Goal: Task Accomplishment & Management: Complete application form

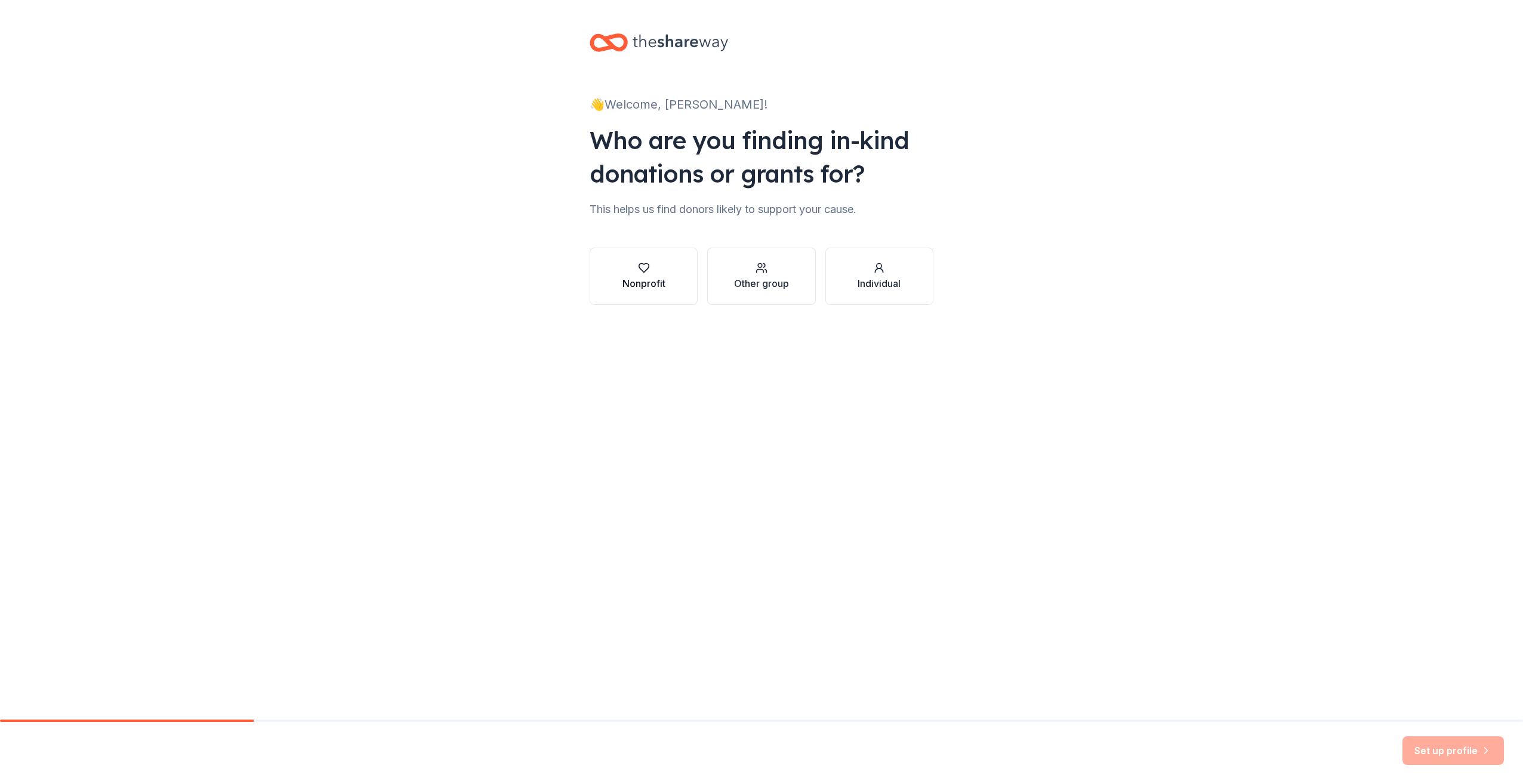
click at [661, 267] on div "button" at bounding box center [644, 268] width 43 height 12
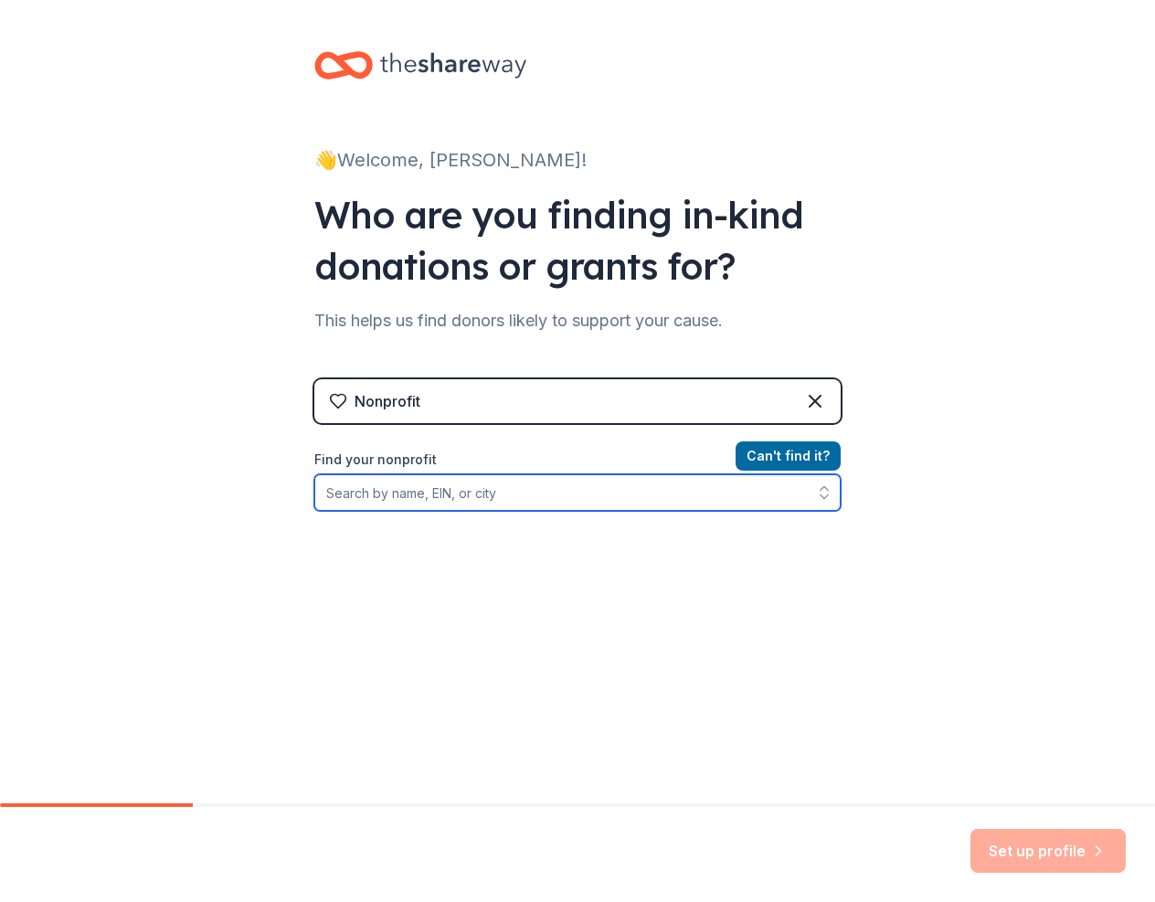
click at [358, 497] on input "Find your nonprofit" at bounding box center [577, 492] width 526 height 37
type input "[US_EMPLOYER_IDENTIFICATION_NUMBER]"
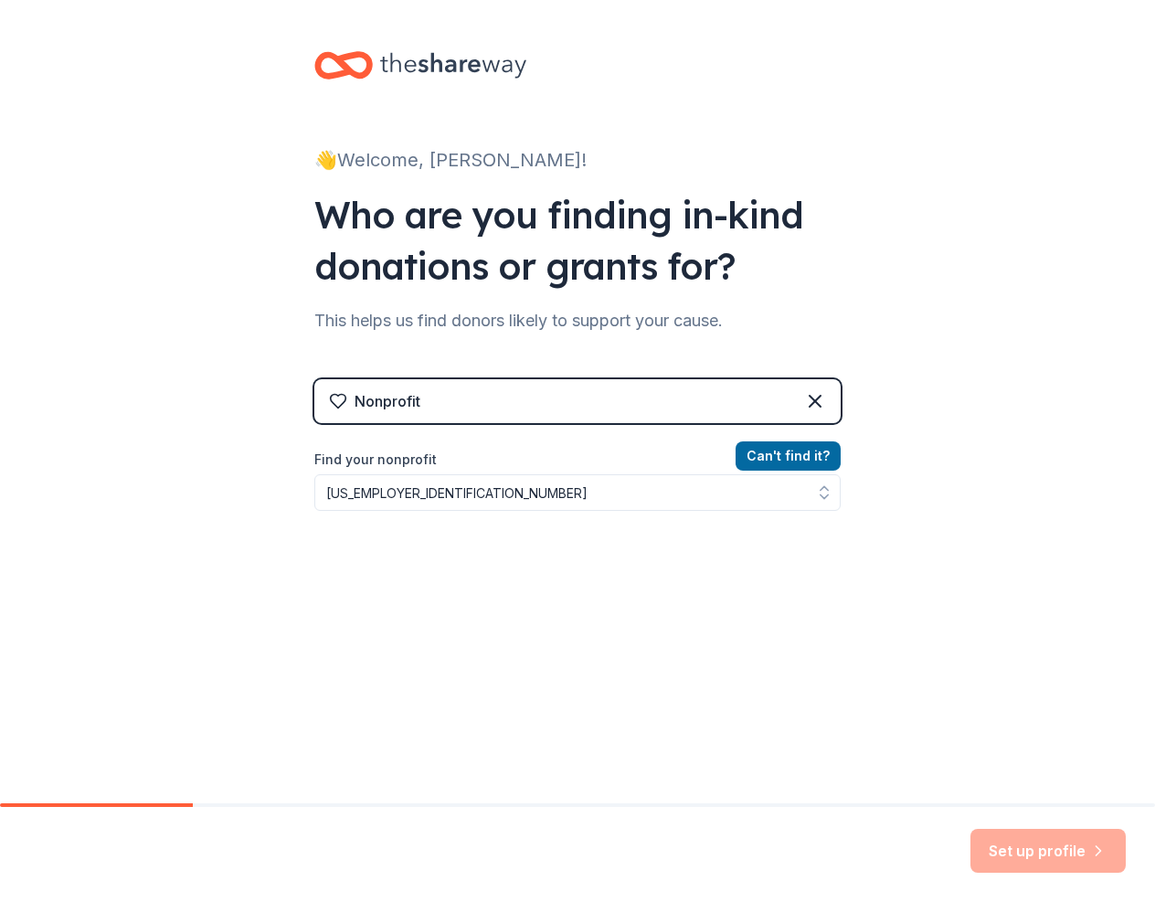
click at [355, 545] on div "Can ' t find it? Find your nonprofit 23-2851240" at bounding box center [577, 551] width 526 height 212
click at [824, 631] on div "Can ' t find it? Find your nonprofit 23-2851240" at bounding box center [577, 551] width 526 height 212
click at [783, 491] on input "[US_EMPLOYER_IDENTIFICATION_NUMBER]" at bounding box center [577, 492] width 526 height 37
click at [808, 462] on button "Can ' t find it?" at bounding box center [787, 455] width 105 height 29
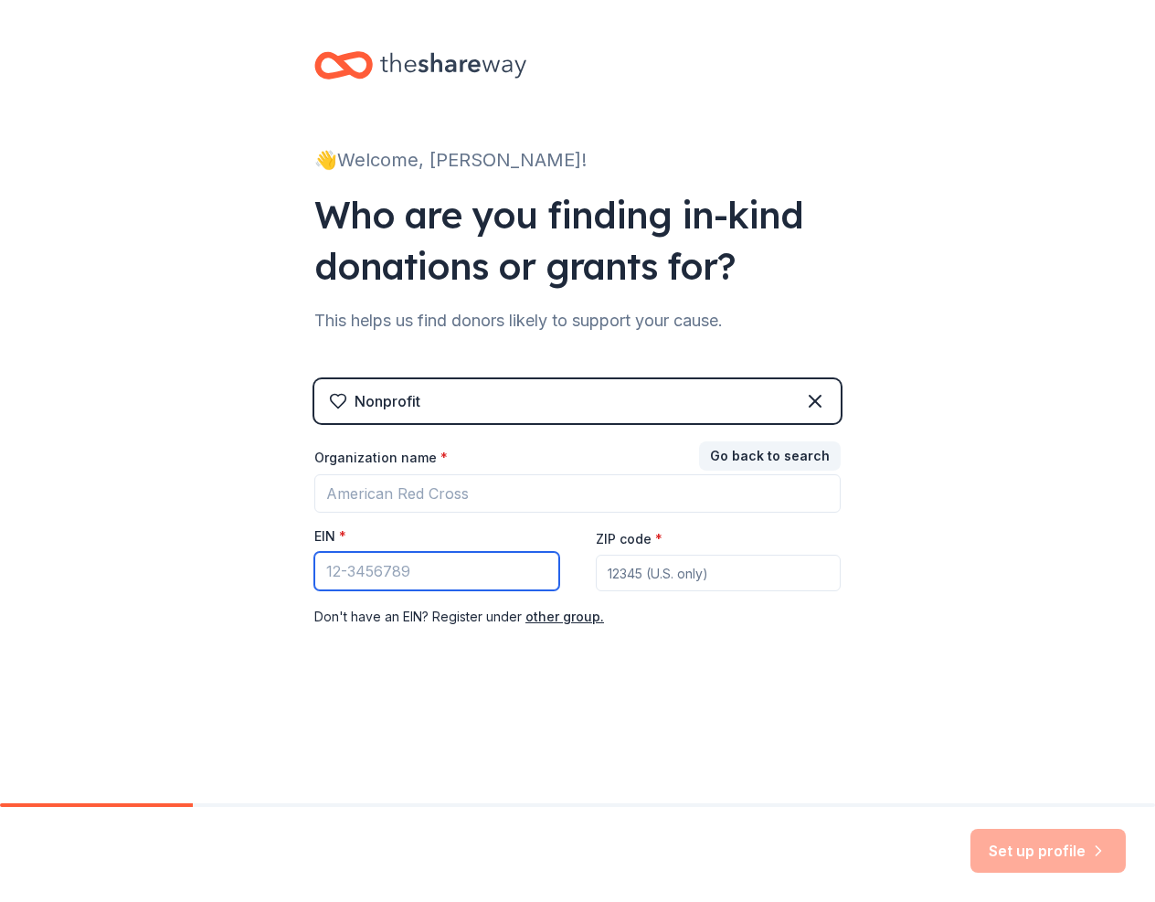
click at [384, 569] on input "EIN *" at bounding box center [436, 571] width 245 height 38
type input "[US_EMPLOYER_IDENTIFICATION_NUMBER]"
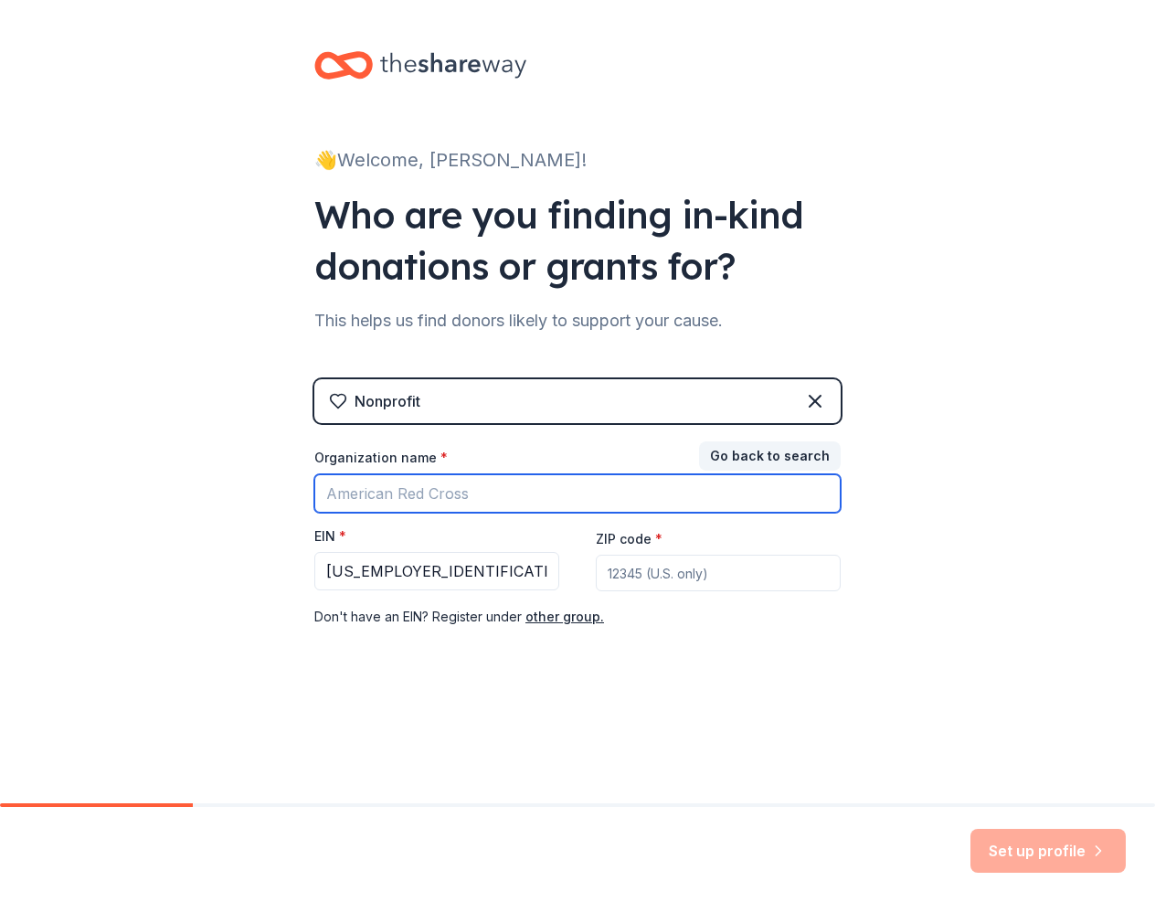
click at [398, 496] on input "Organization name *" at bounding box center [577, 493] width 526 height 38
type input "Forgotten Felines and Fidos"
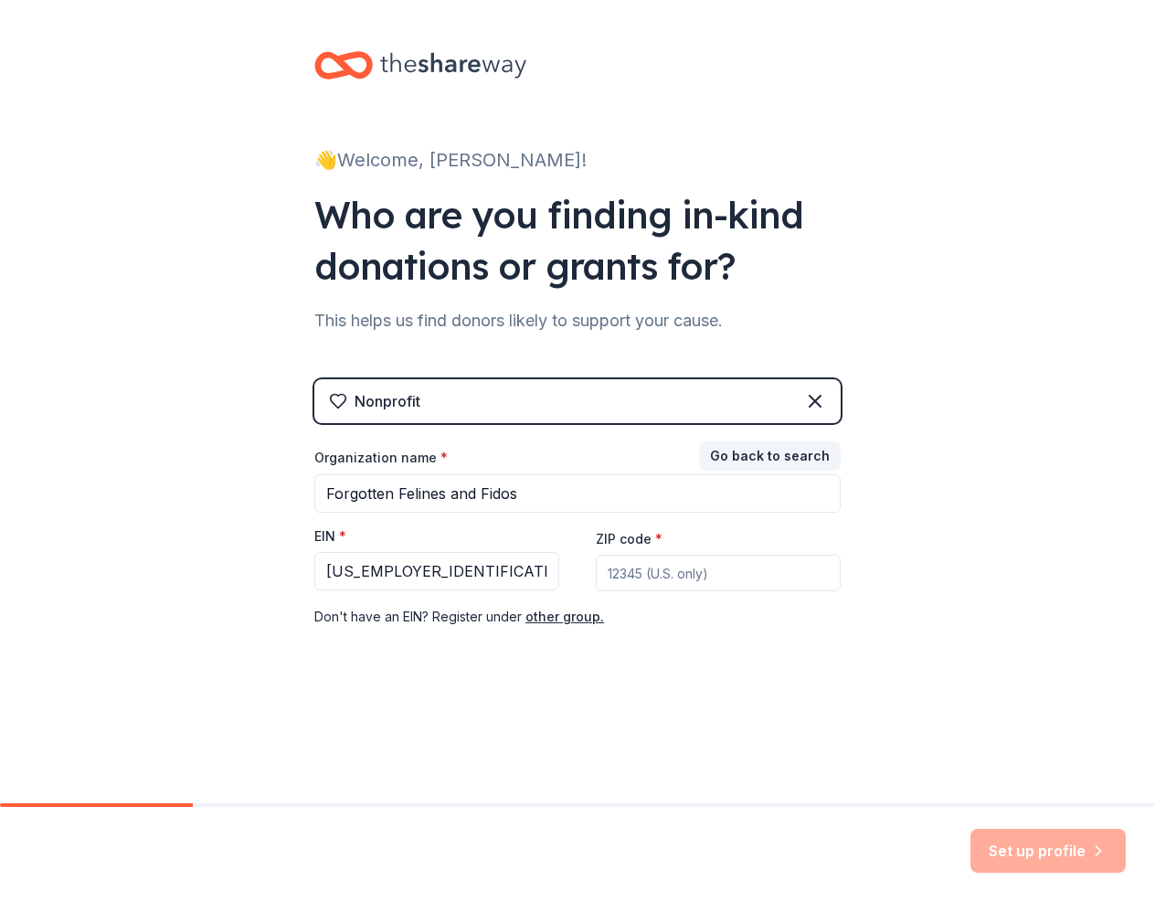
type input "18104"
click at [1048, 844] on button "Set up profile" at bounding box center [1047, 851] width 155 height 44
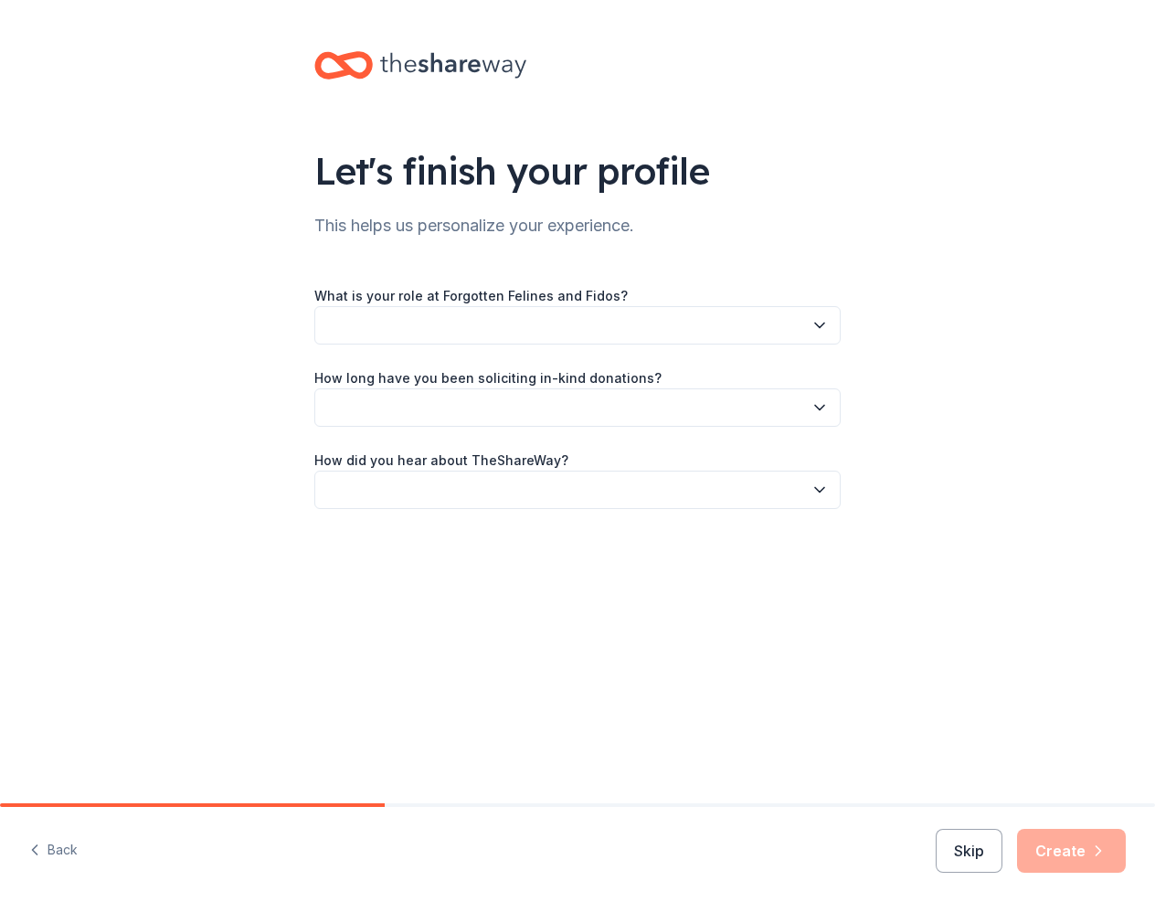
click at [472, 327] on button "button" at bounding box center [577, 325] width 526 height 38
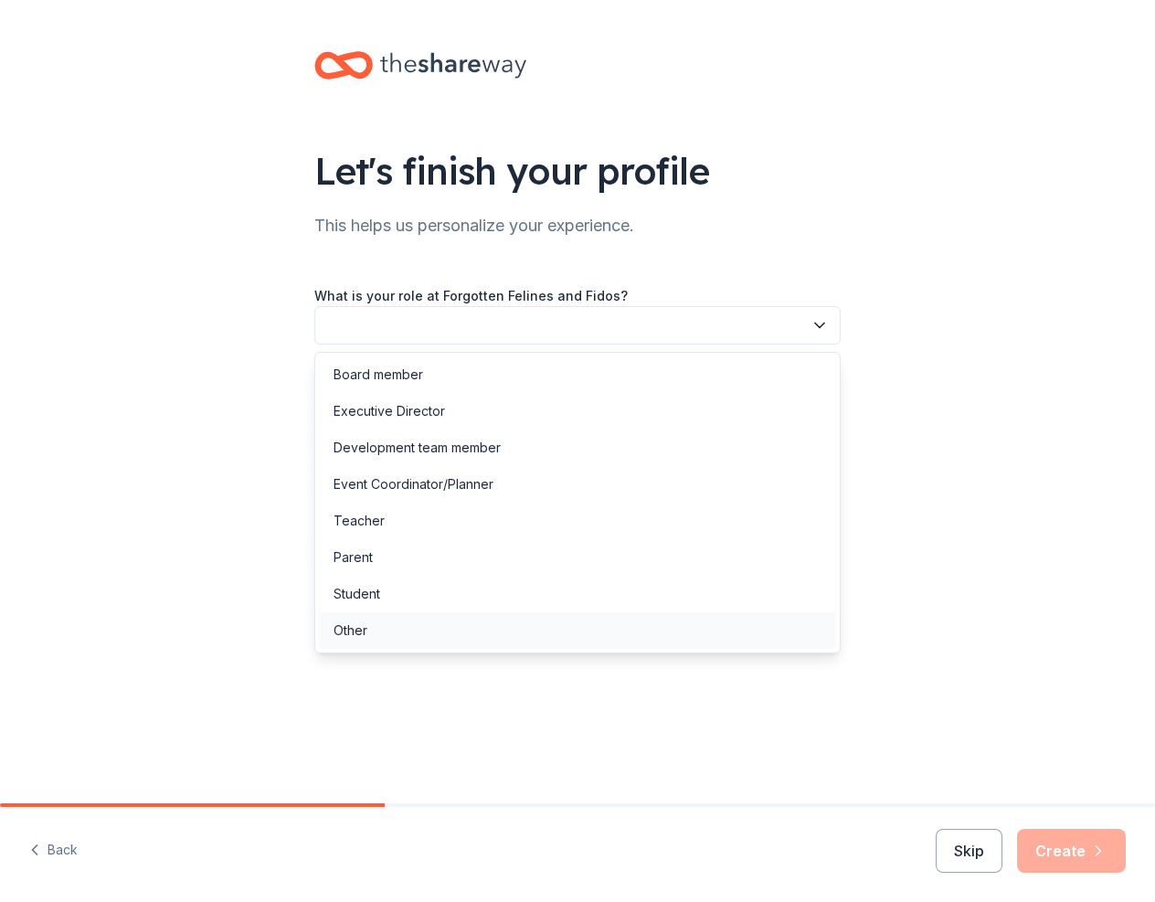
click at [396, 626] on div "Other" at bounding box center [577, 630] width 517 height 37
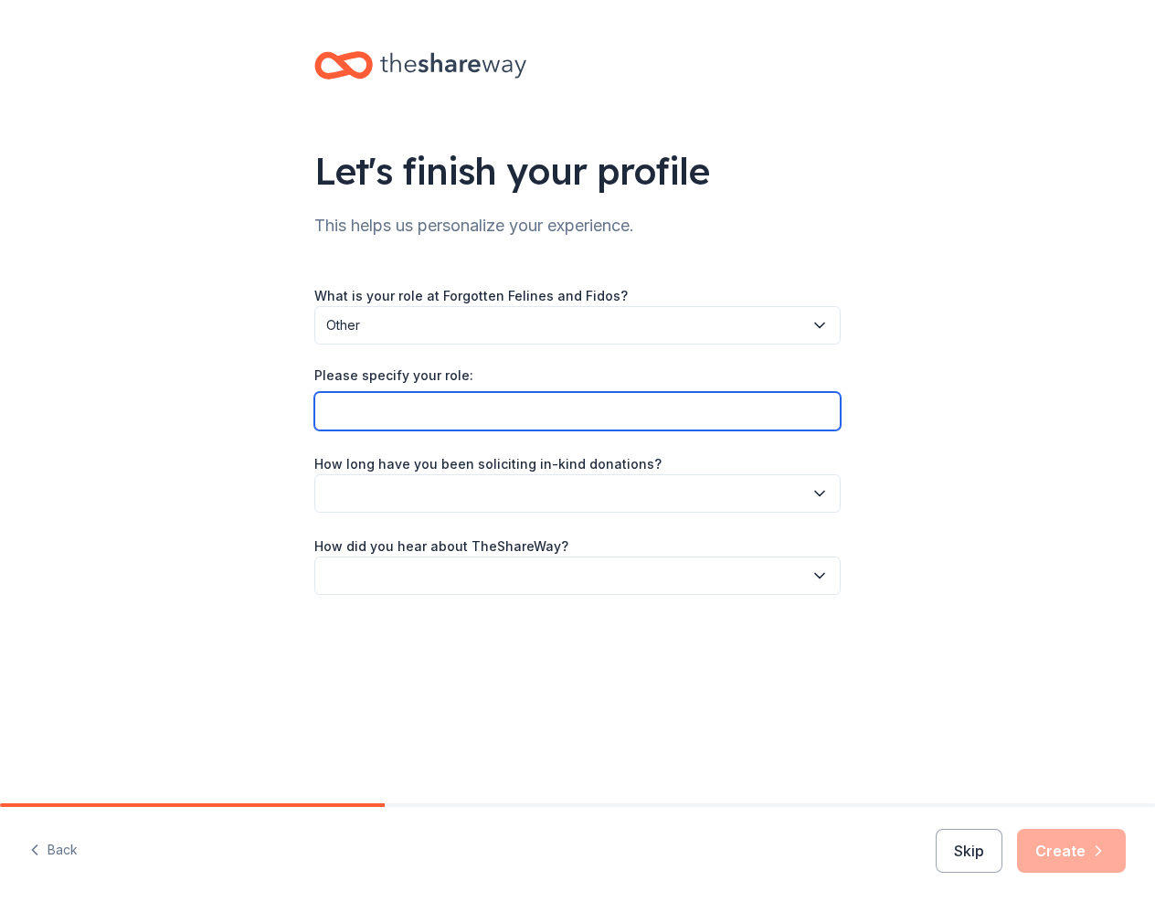
click at [382, 415] on input "Please specify your role:" at bounding box center [577, 411] width 526 height 38
type input "Volunteer"
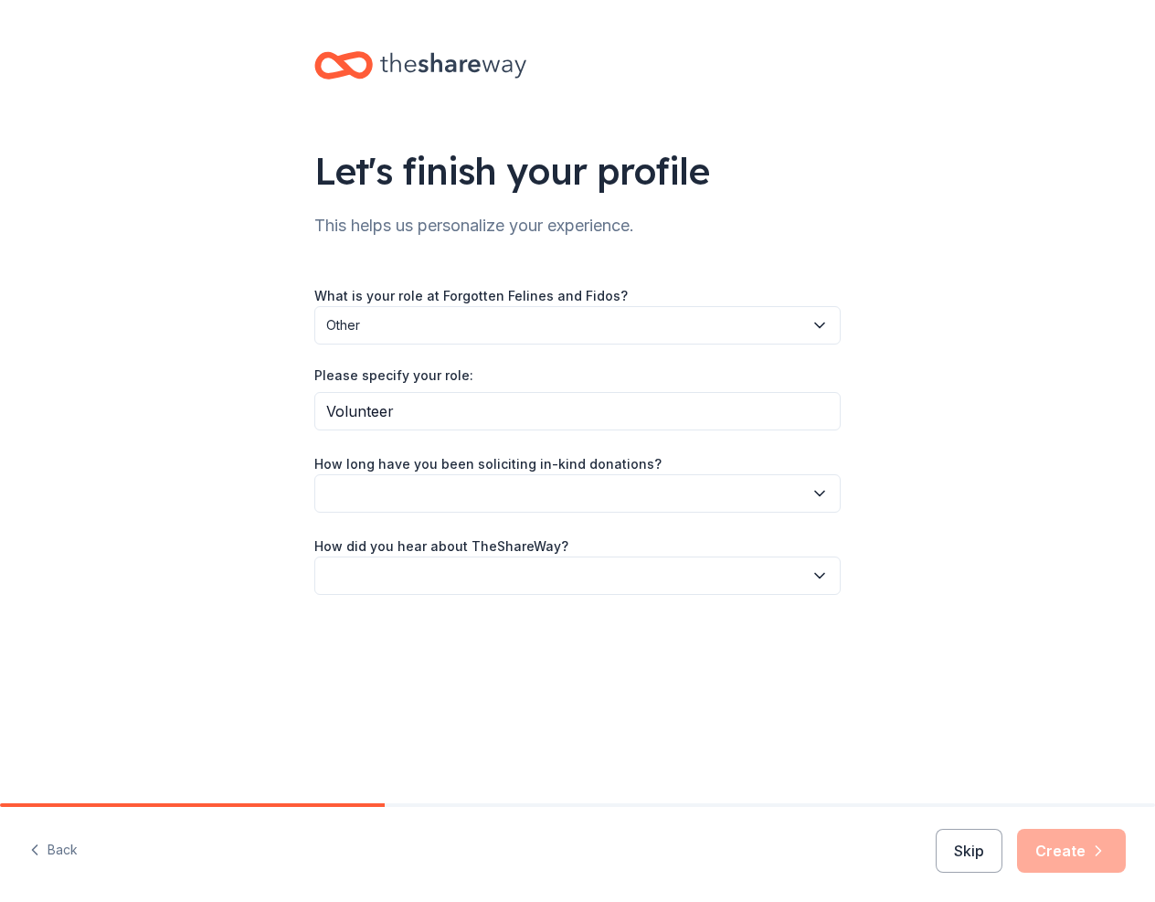
click at [410, 504] on button "button" at bounding box center [577, 493] width 526 height 38
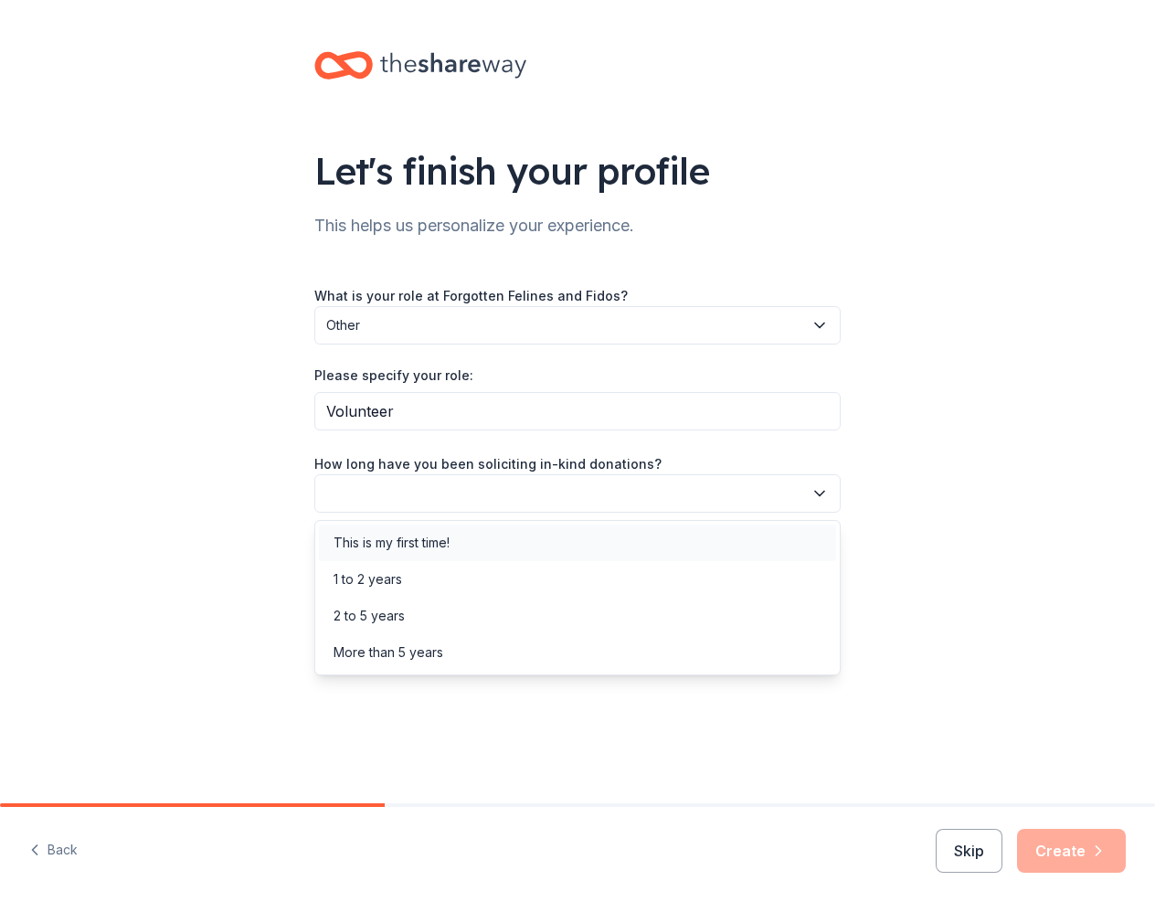
click at [409, 536] on div "This is my first time!" at bounding box center [391, 543] width 116 height 22
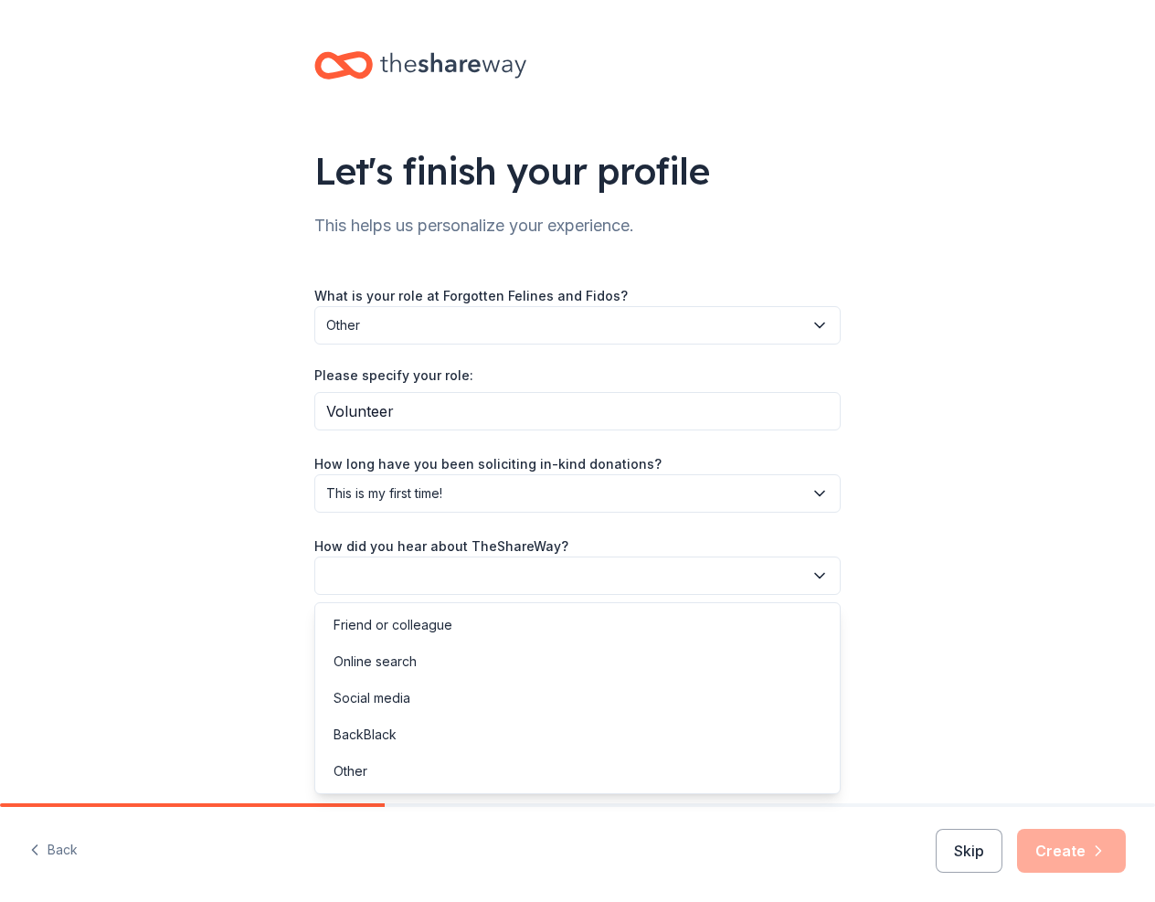
click at [410, 569] on button "button" at bounding box center [577, 575] width 526 height 38
click at [389, 653] on div "Online search" at bounding box center [374, 661] width 83 height 22
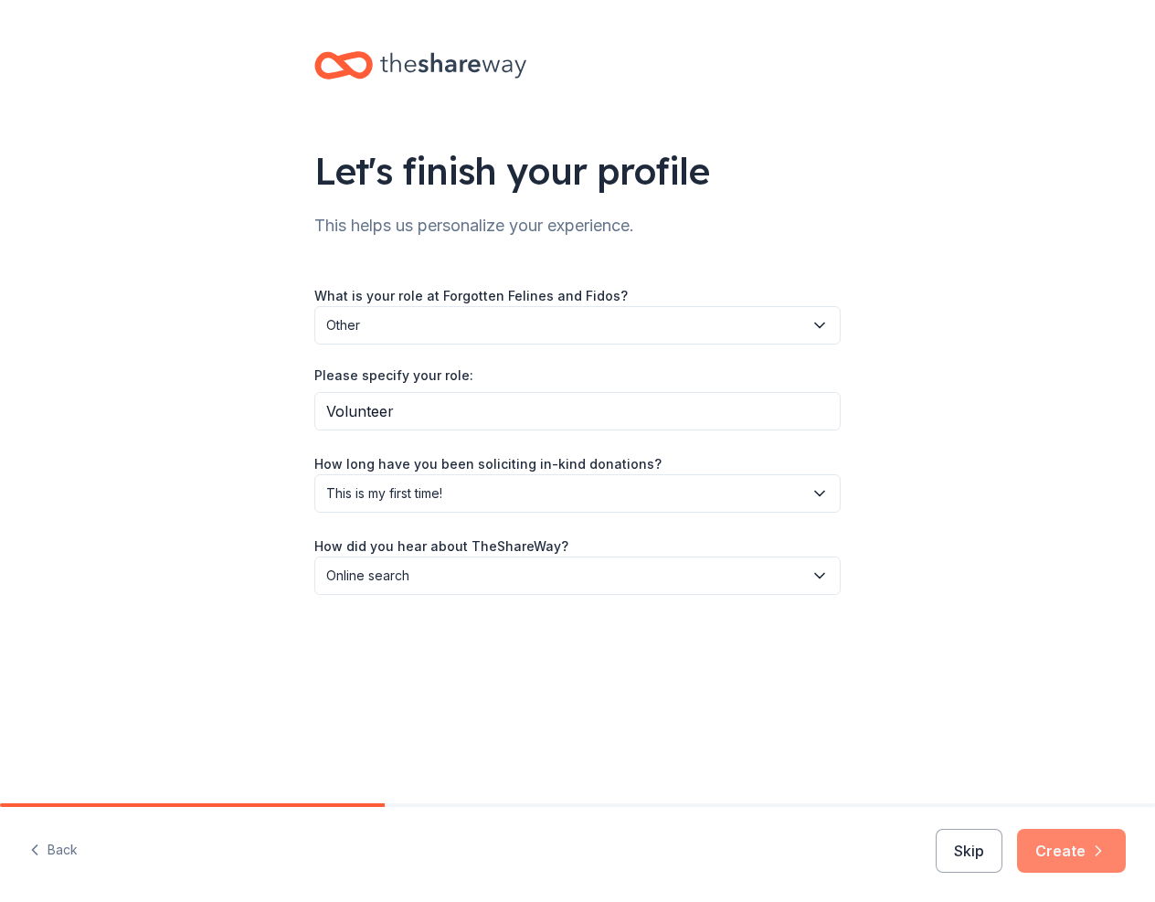
click at [1060, 849] on button "Create" at bounding box center [1071, 851] width 109 height 44
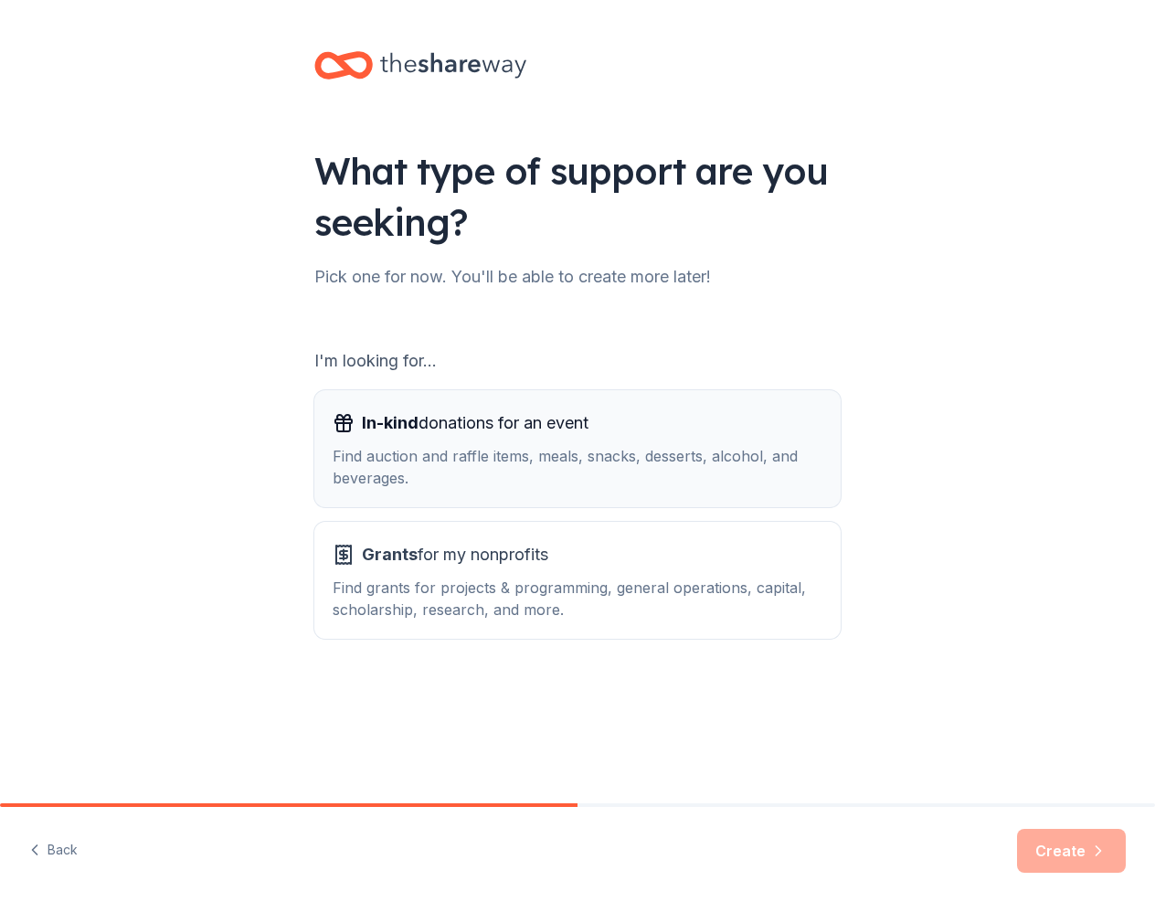
click at [481, 456] on div "Find auction and raffle items, meals, snacks, desserts, alcohol, and beverages." at bounding box center [577, 467] width 490 height 44
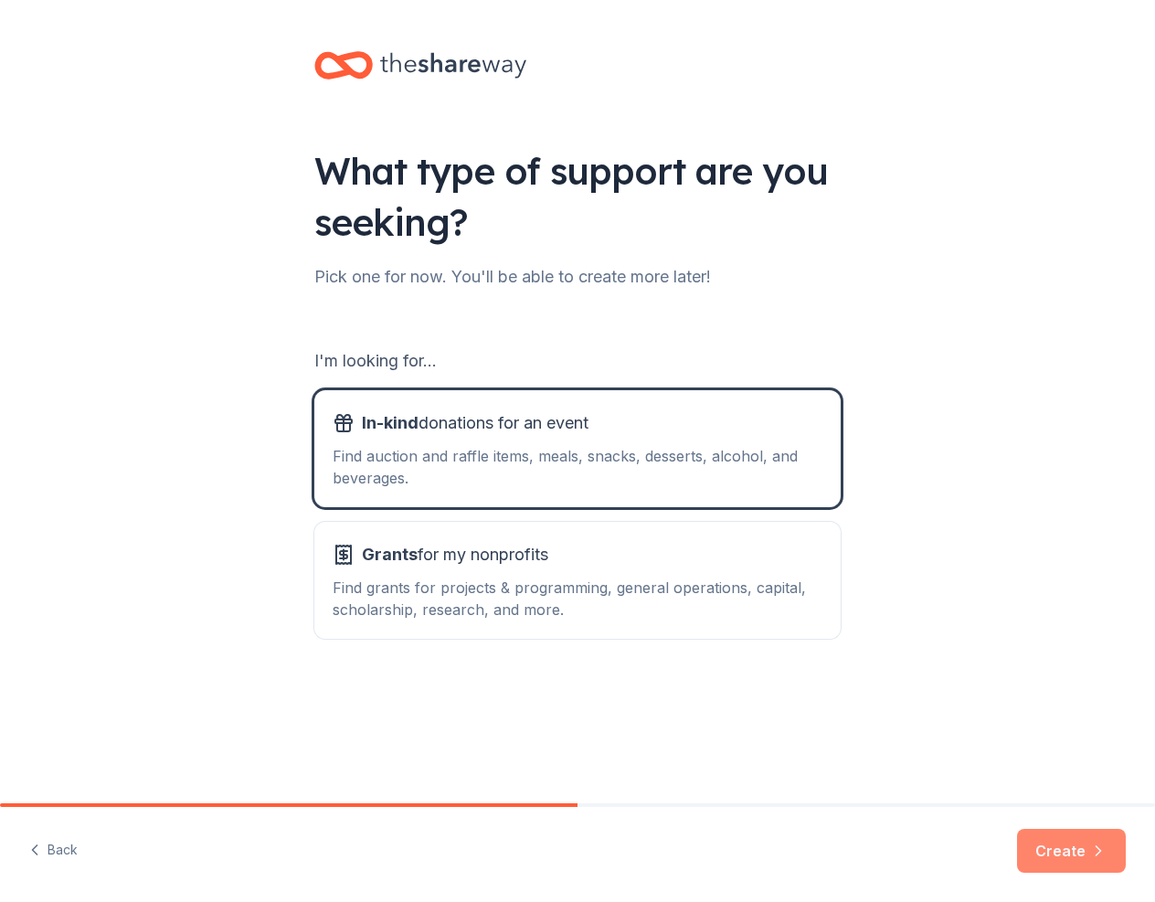
click at [1041, 858] on button "Create" at bounding box center [1071, 851] width 109 height 44
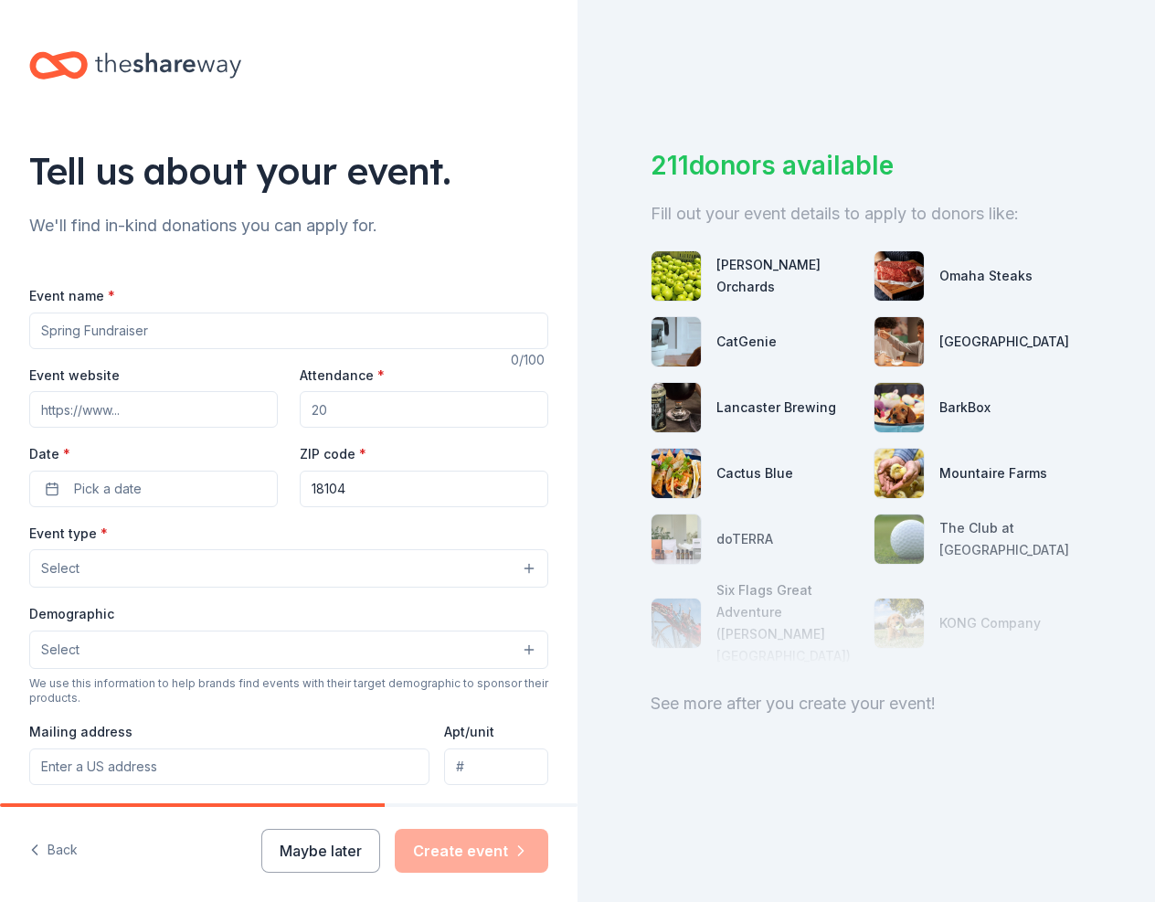
click at [171, 335] on input "Event name *" at bounding box center [288, 330] width 519 height 37
paste input "Meowtoberfest"
type input "Meowtoberfest"
click at [321, 416] on input "Attendance *" at bounding box center [424, 409] width 248 height 37
type input "400"
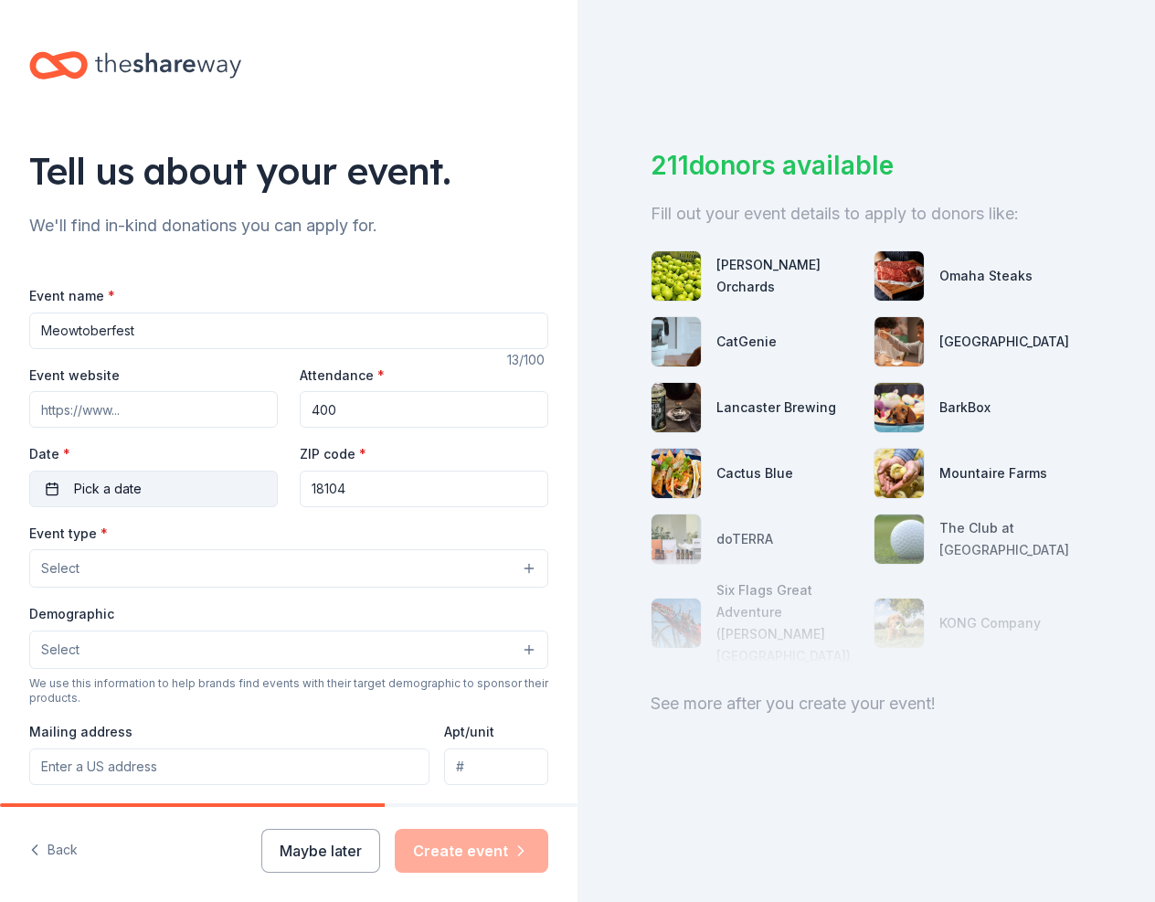
click at [156, 484] on button "Pick a date" at bounding box center [153, 488] width 248 height 37
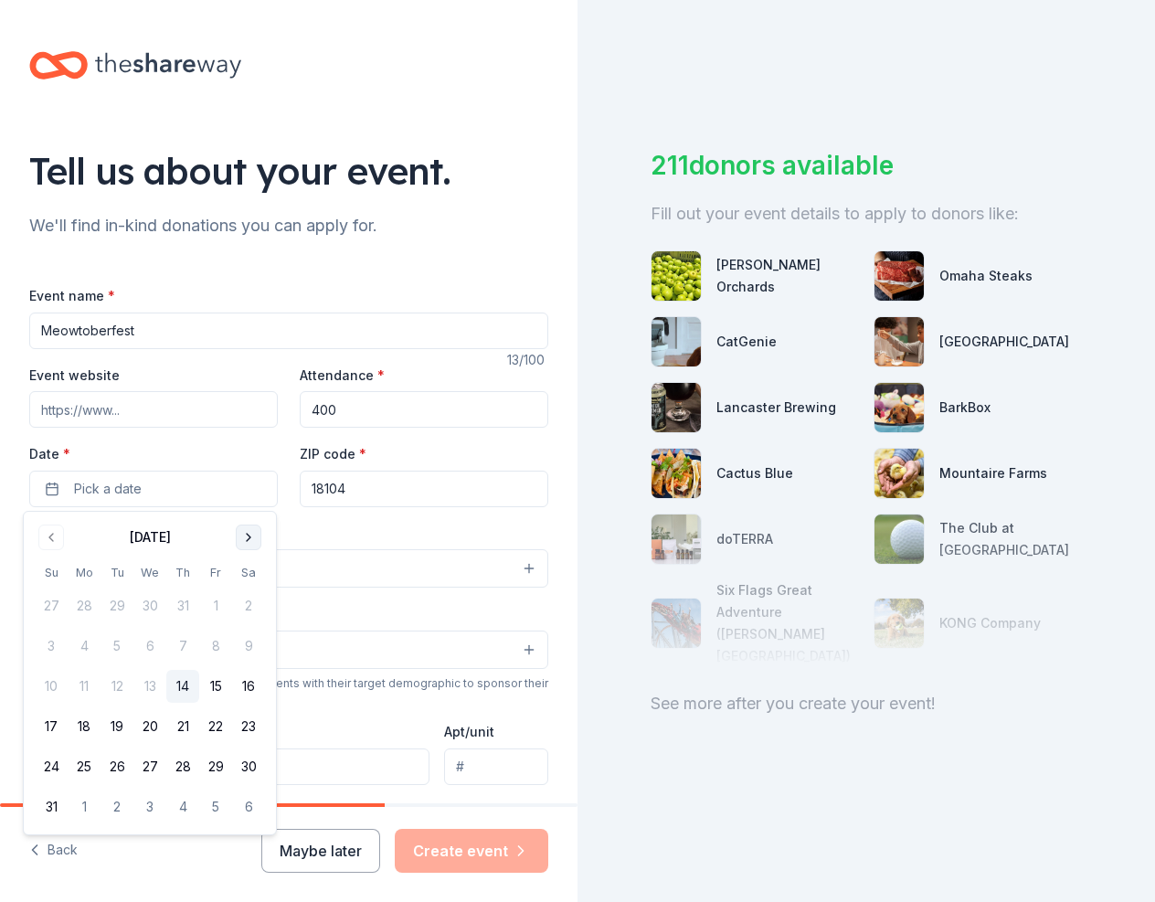
click at [238, 548] on button "Go to next month" at bounding box center [249, 537] width 26 height 26
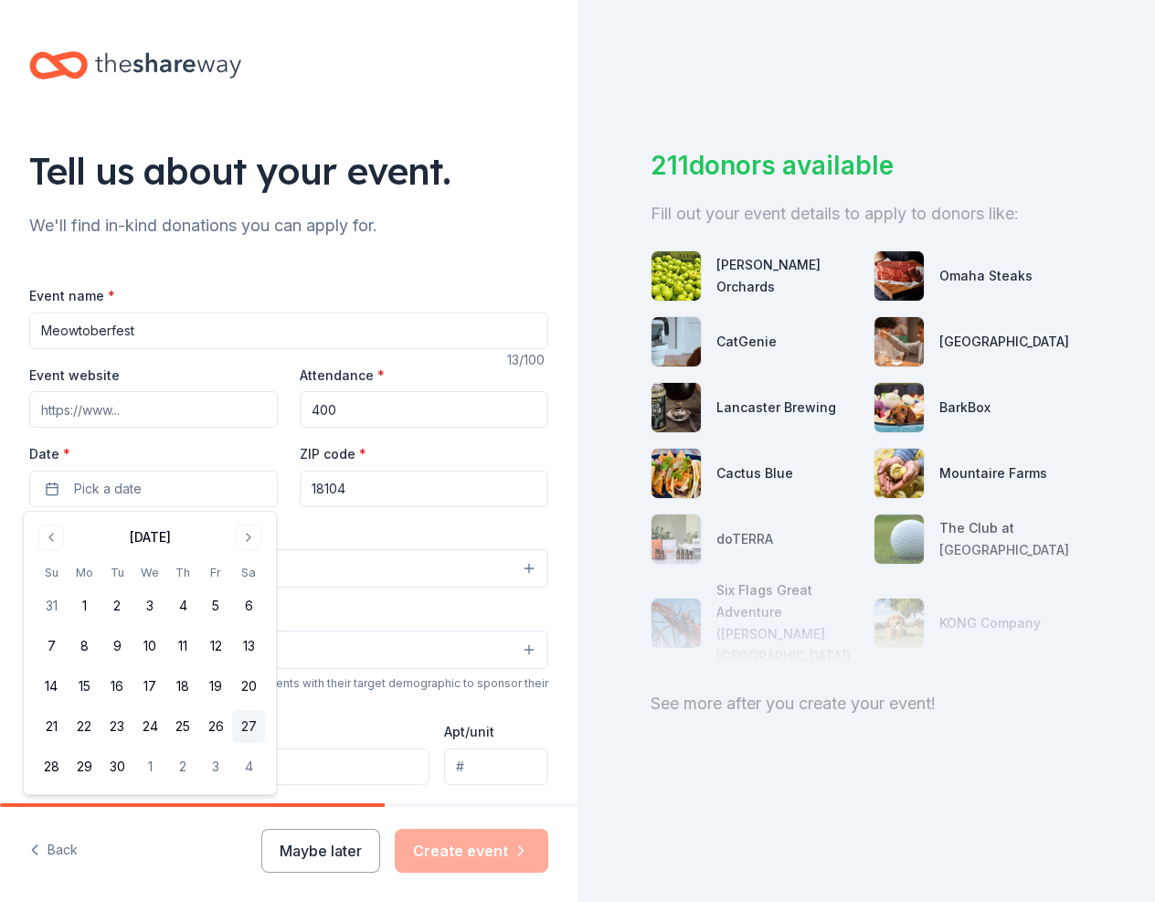
click at [237, 723] on button "27" at bounding box center [248, 726] width 33 height 33
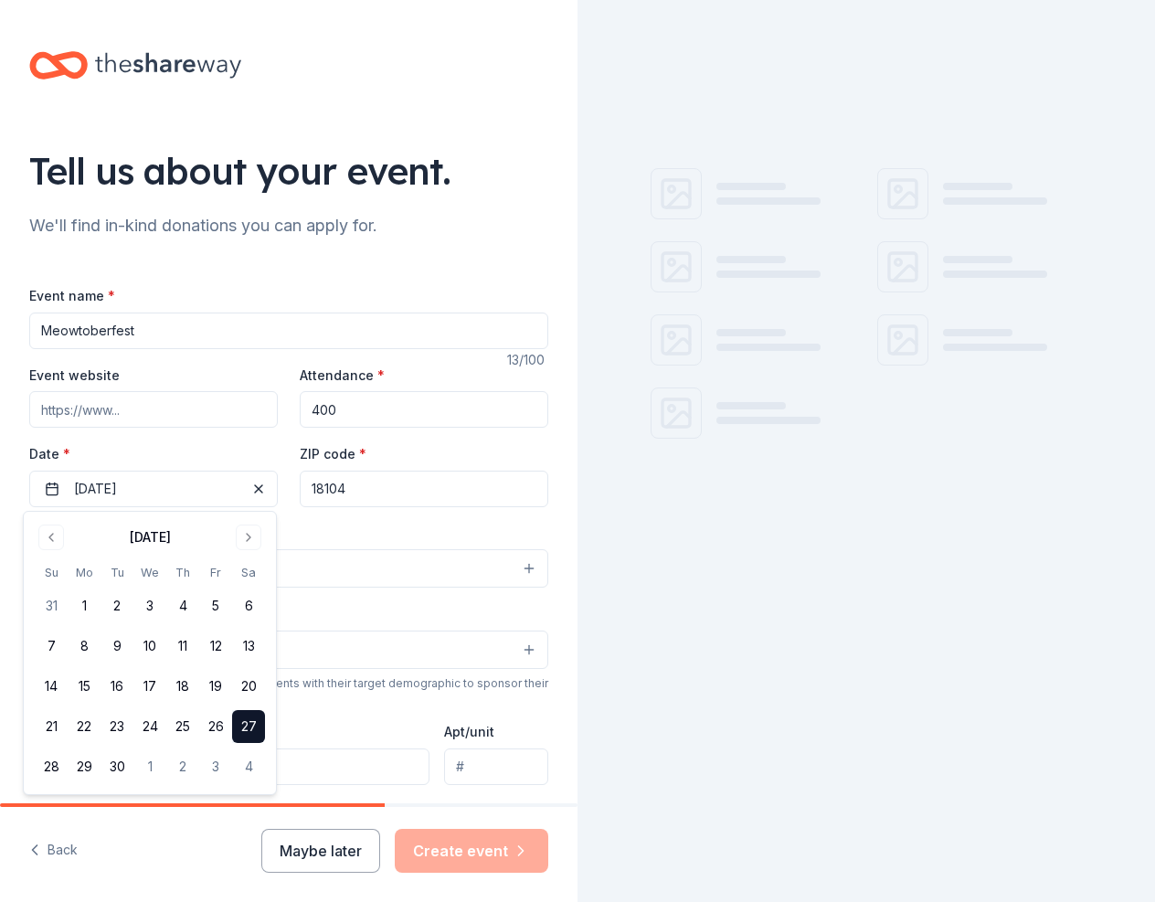
click at [197, 448] on label "Date *" at bounding box center [153, 454] width 248 height 18
click at [197, 470] on button "09/27/2025" at bounding box center [153, 488] width 248 height 37
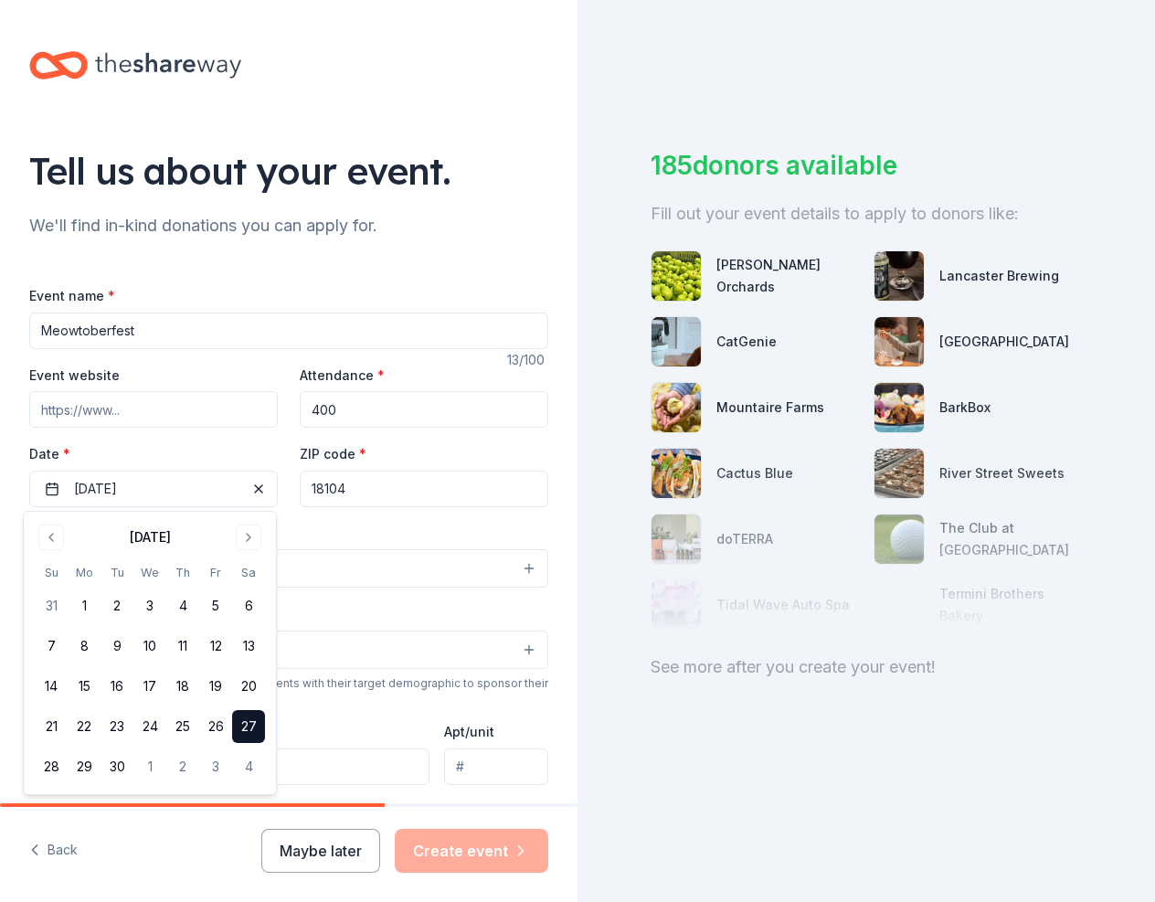
click at [475, 527] on div "Event type * Select" at bounding box center [288, 555] width 519 height 67
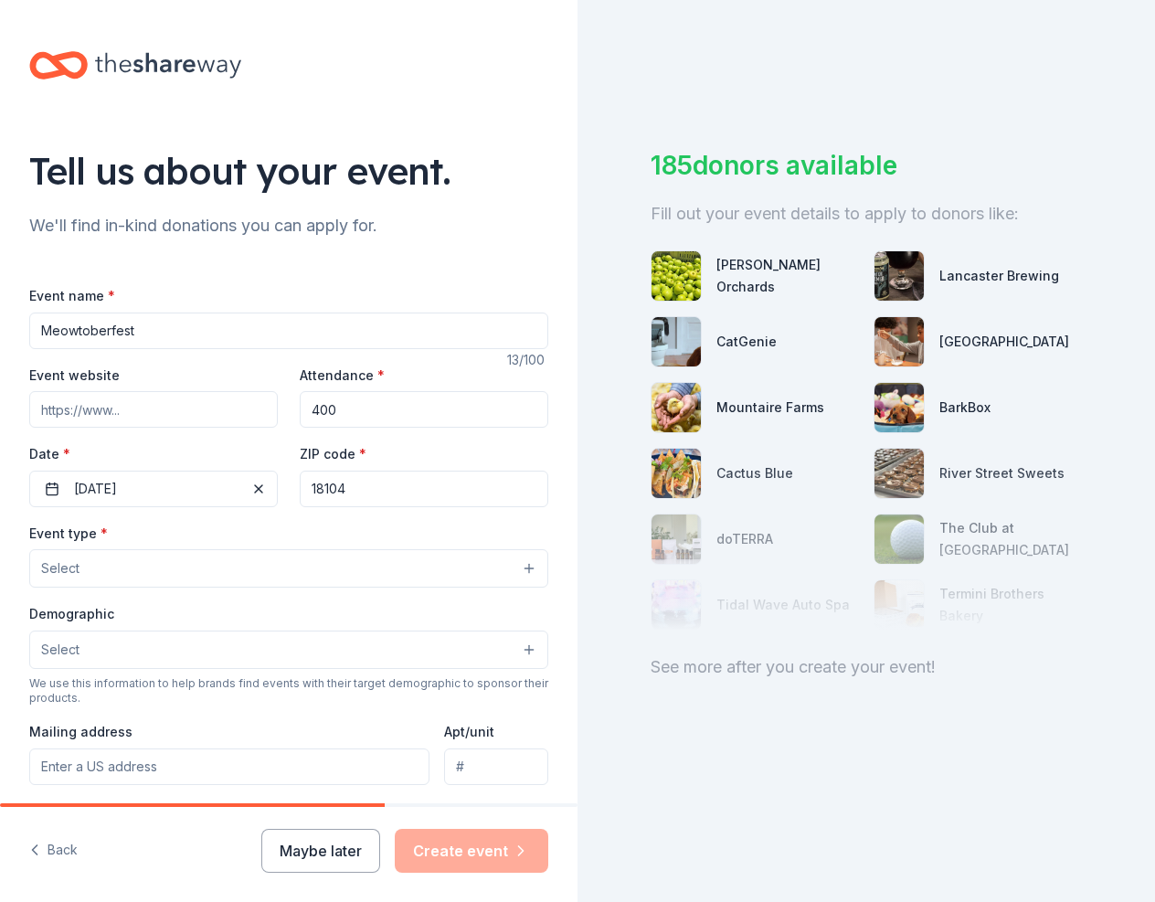
click at [259, 564] on button "Select" at bounding box center [288, 568] width 519 height 38
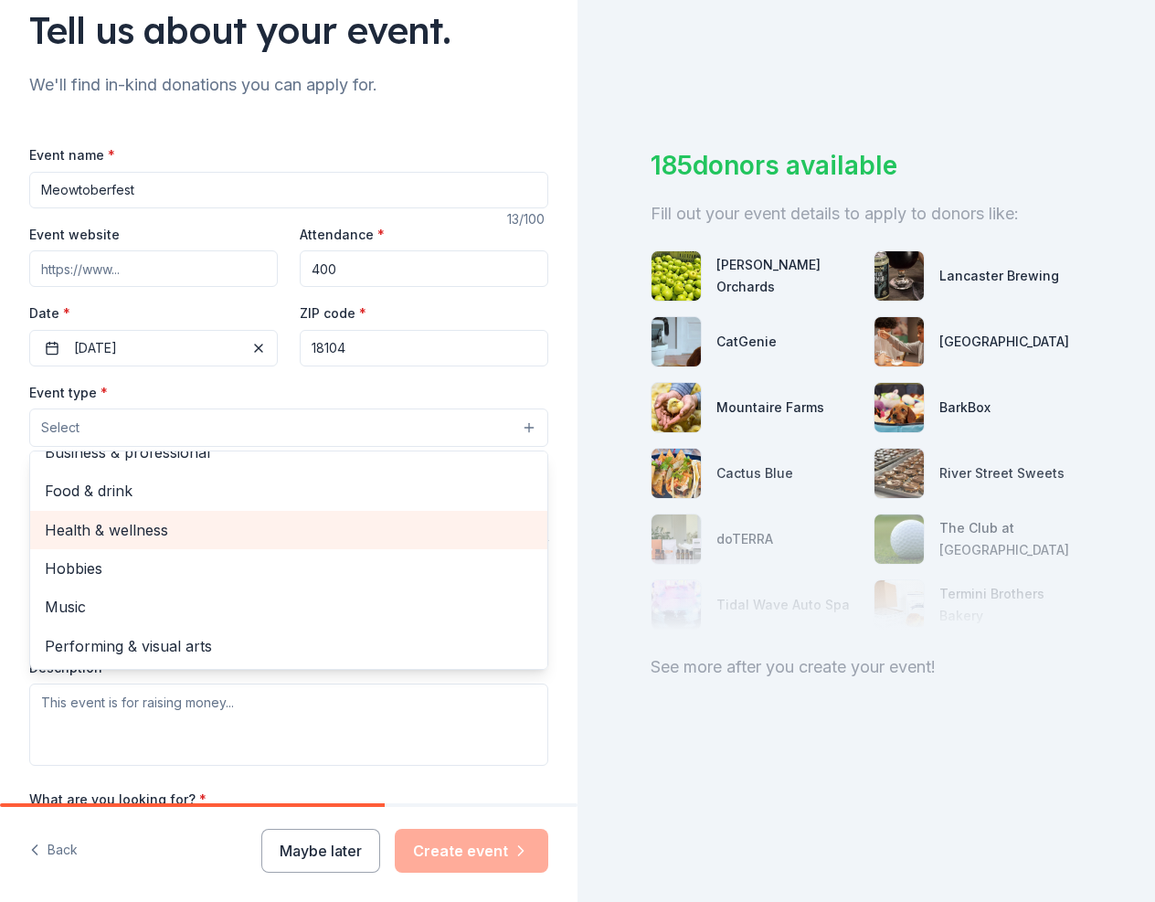
scroll to position [183, 0]
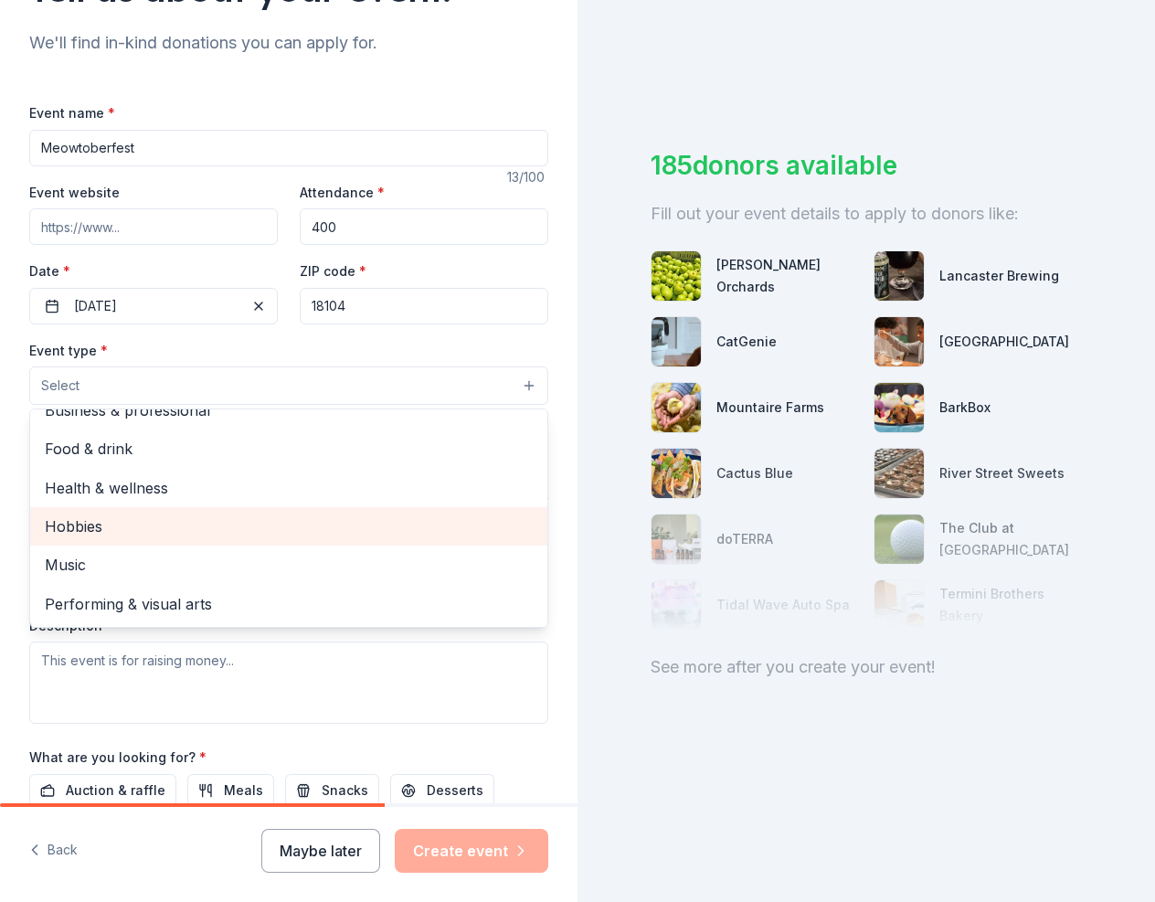
click at [123, 522] on span "Hobbies" at bounding box center [289, 526] width 488 height 24
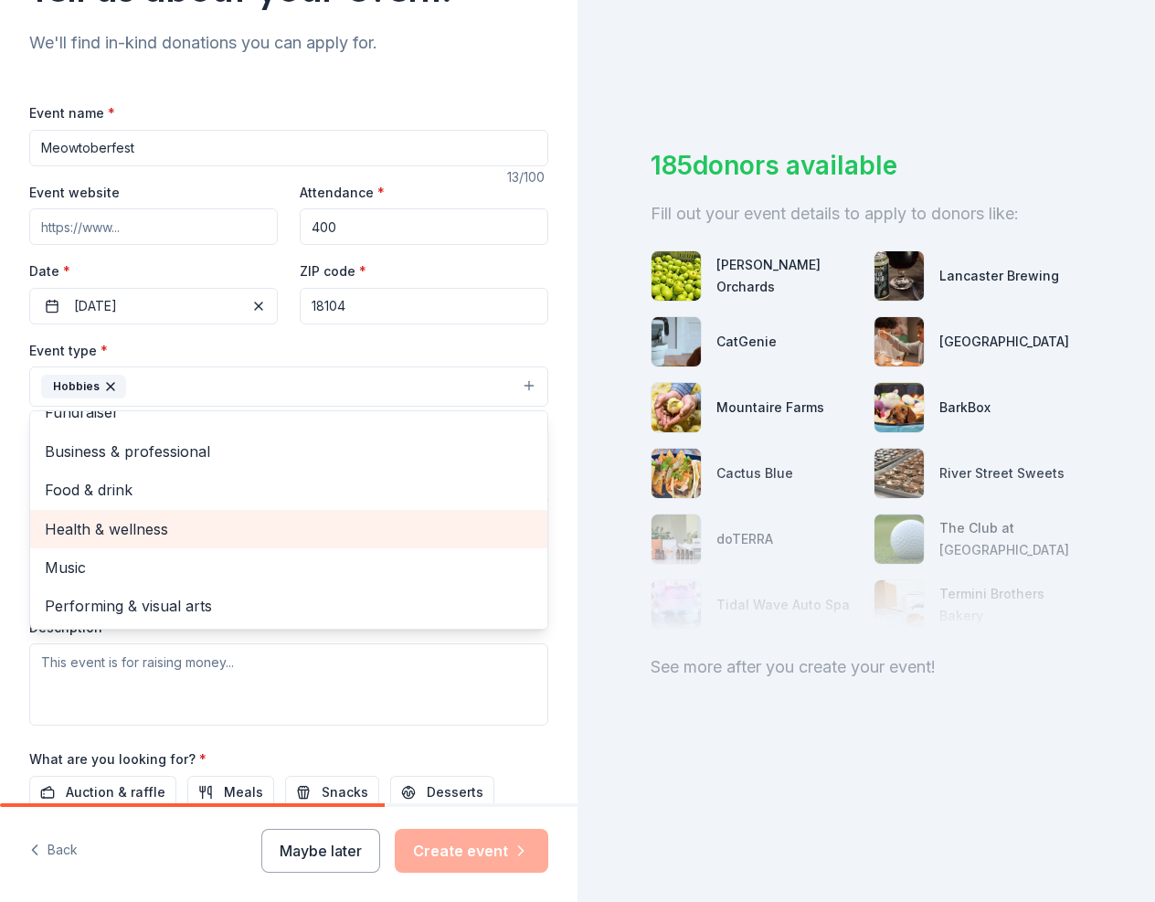
scroll to position [22, 0]
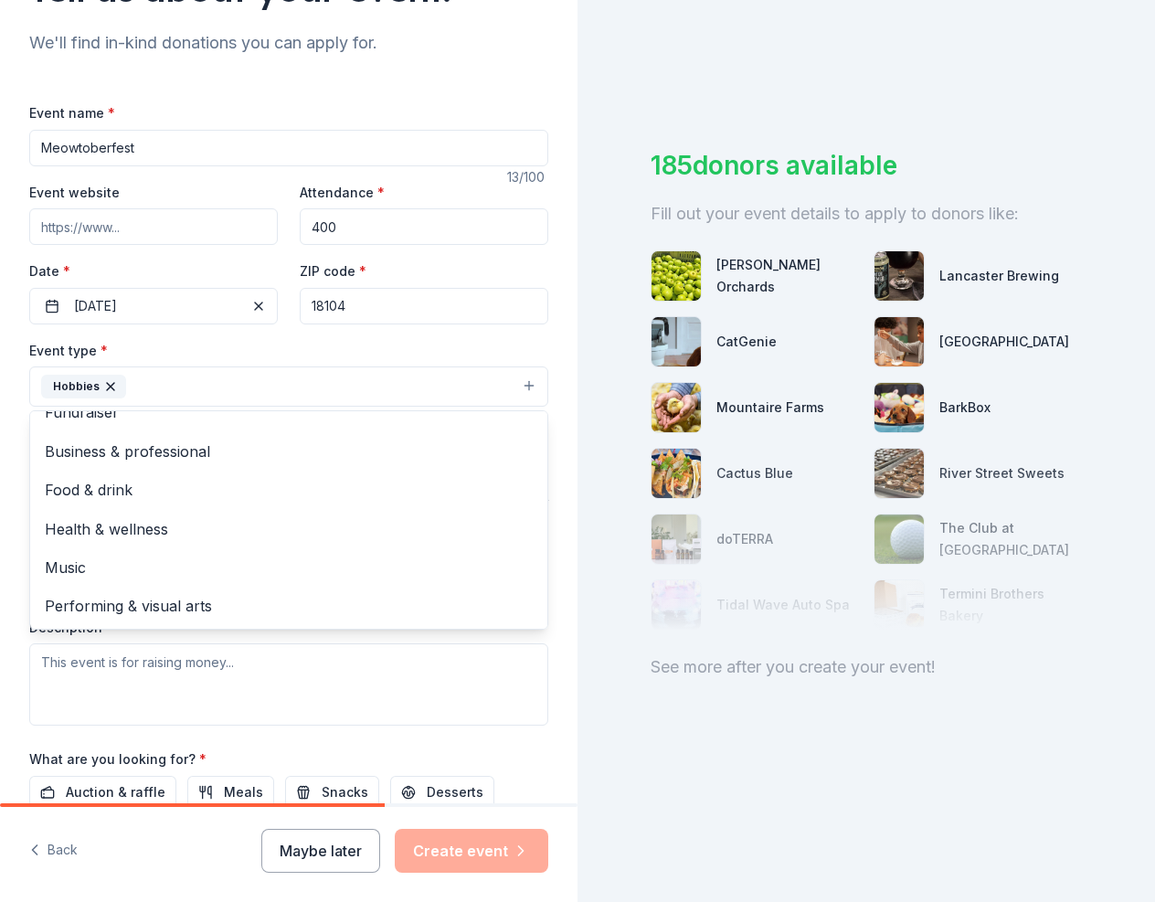
click at [553, 557] on div "Tell us about your event. We'll find in-kind donations you can apply for. Event…" at bounding box center [288, 426] width 577 height 1218
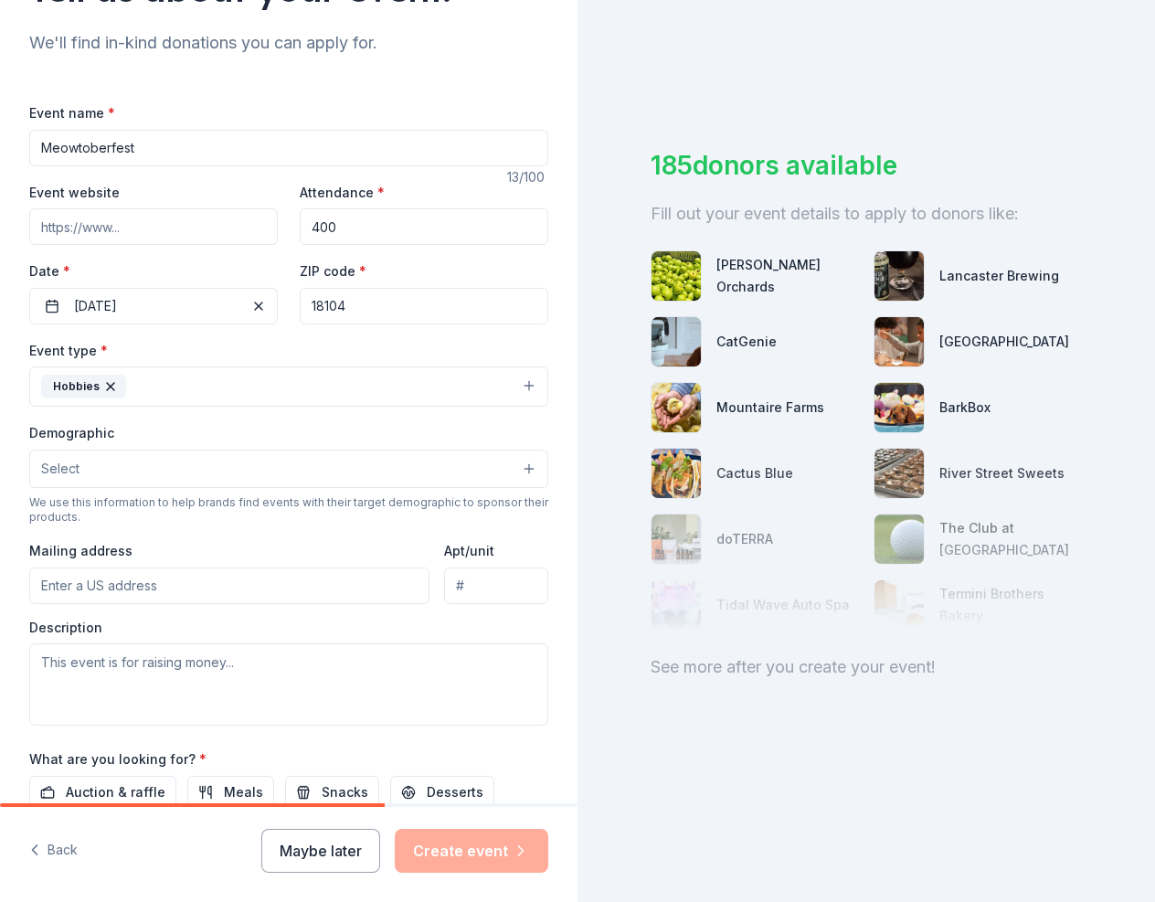
click at [286, 464] on button "Select" at bounding box center [288, 468] width 519 height 38
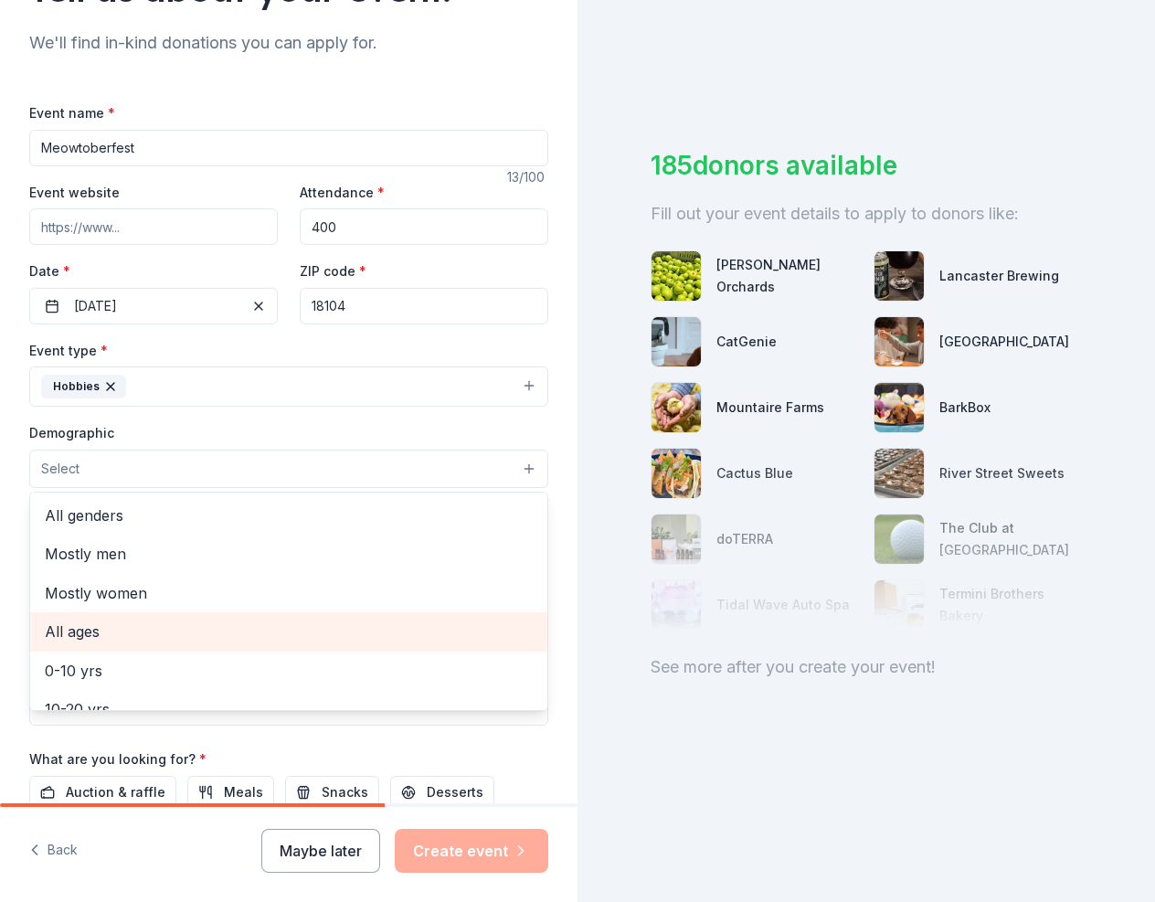
click at [178, 640] on span "All ages" at bounding box center [289, 631] width 488 height 24
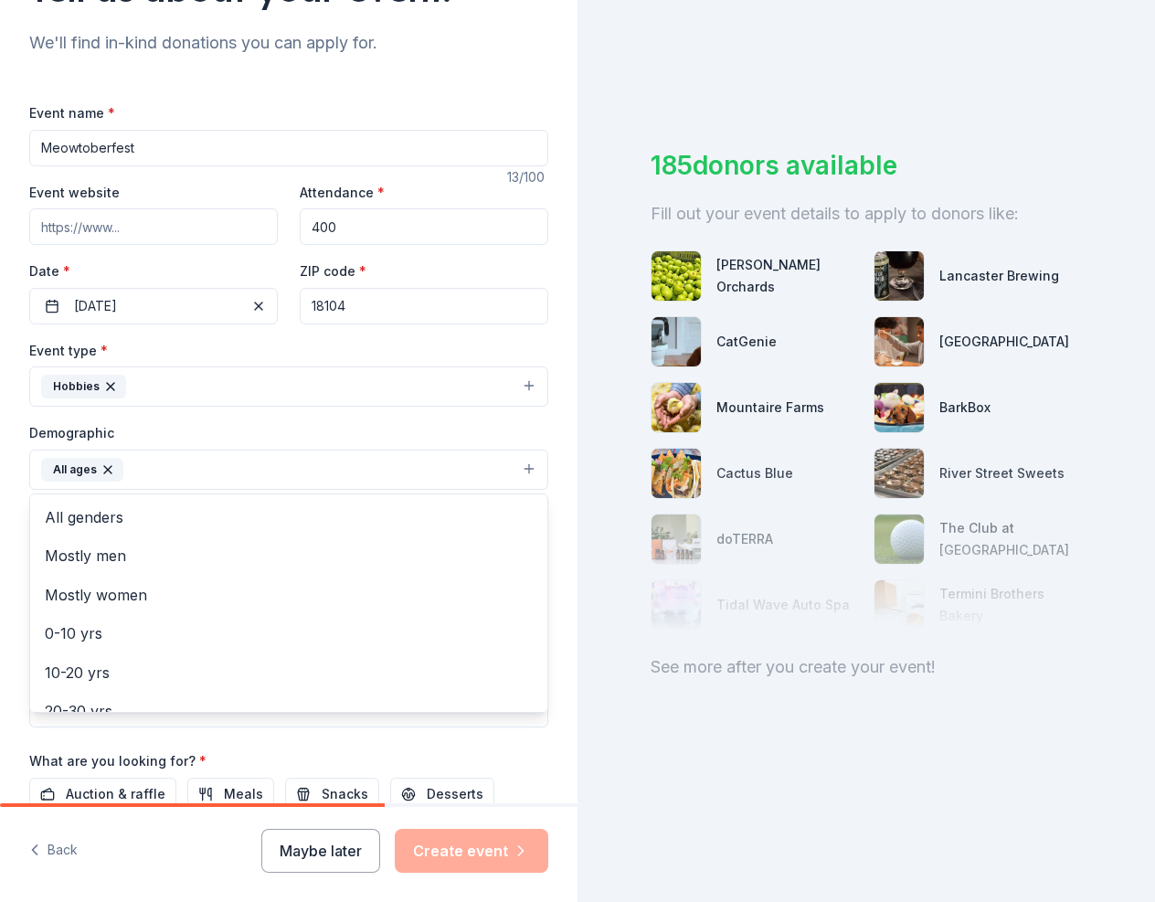
click at [552, 578] on div "Tell us about your event. We'll find in-kind donations you can apply for. Event…" at bounding box center [288, 426] width 577 height 1219
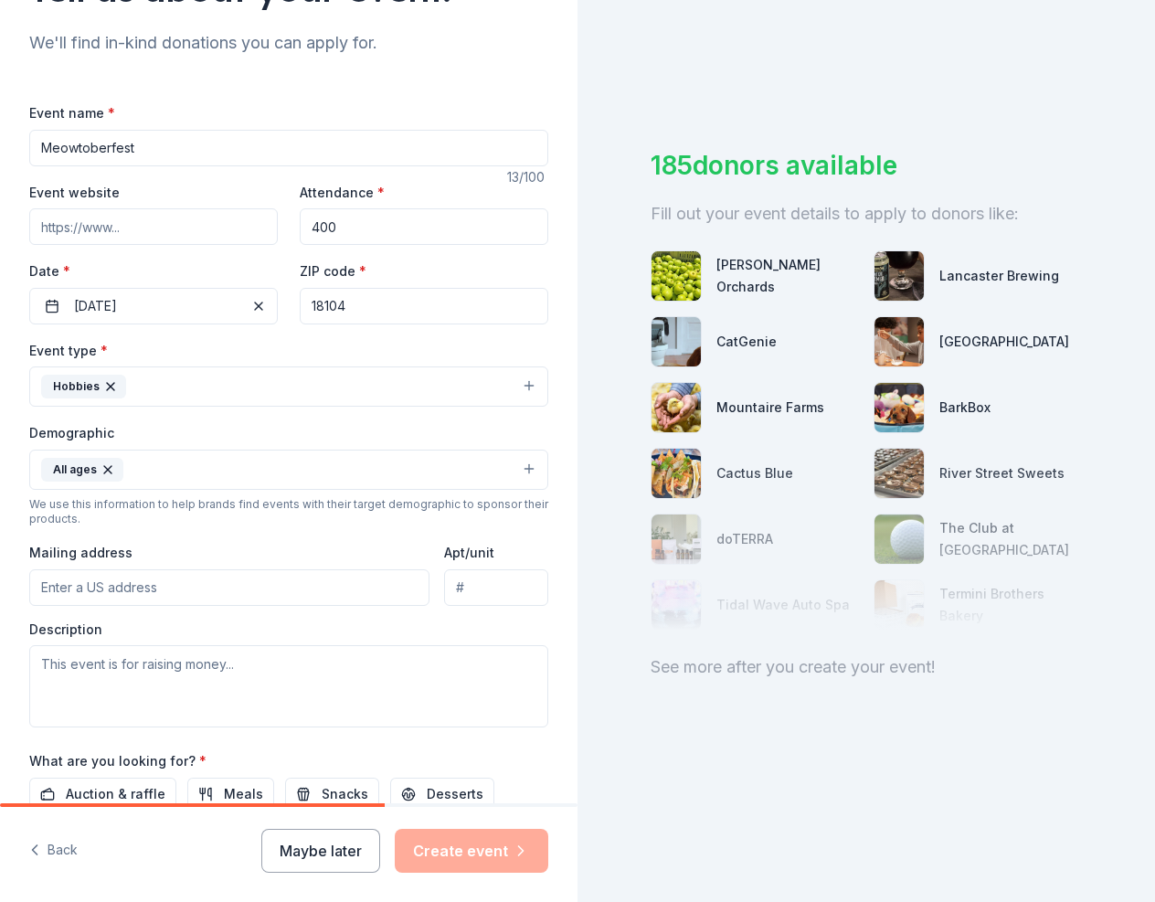
click at [79, 586] on input "Mailing address" at bounding box center [229, 587] width 400 height 37
paste input "4090 W. Tilghman Street, Allentown, PA 18104"
click at [89, 588] on input "4090 Tilghman Street, Allentown, PA, 18104" at bounding box center [229, 587] width 400 height 37
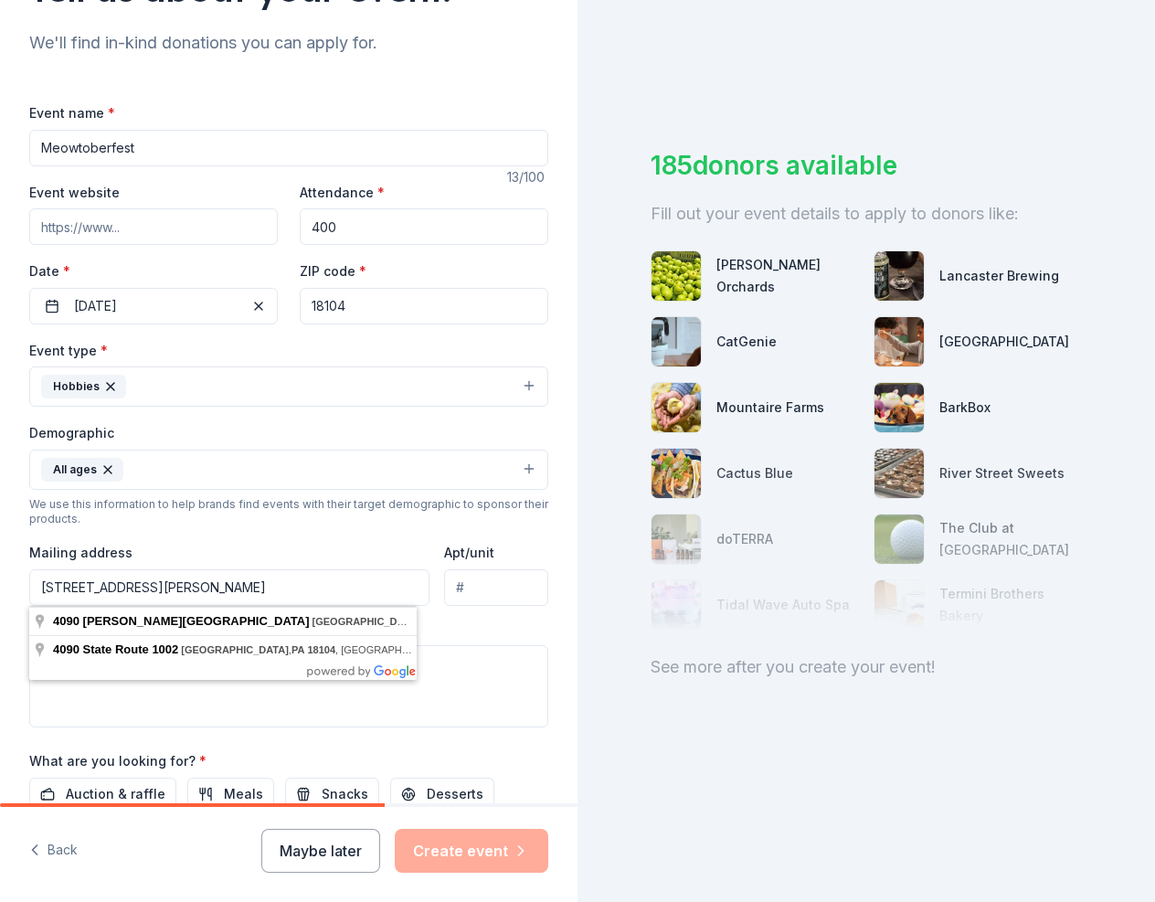
click at [80, 586] on input "4090 Tilghman Street, Allentown, PA, 18104" at bounding box center [229, 587] width 400 height 37
type input "4090 West Tilghman Street, Allentown, PA, 18104"
click at [153, 538] on div "Event type * Hobbies Demographic All ages We use this information to help brand…" at bounding box center [288, 533] width 519 height 388
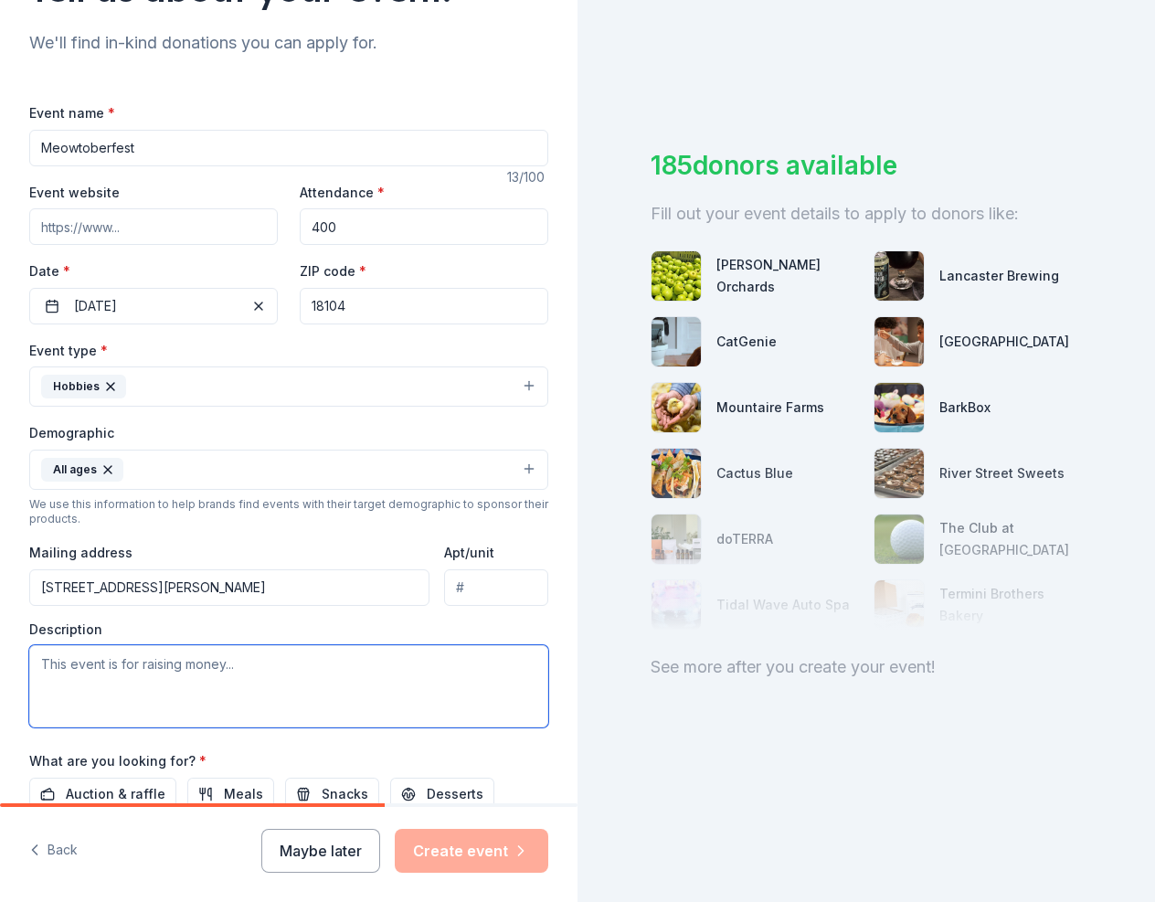
click at [116, 676] on textarea at bounding box center [288, 686] width 519 height 82
paste textarea "Each year, our feline-only veterinary practice, Allentown Cat Clinic, hosts a c…"
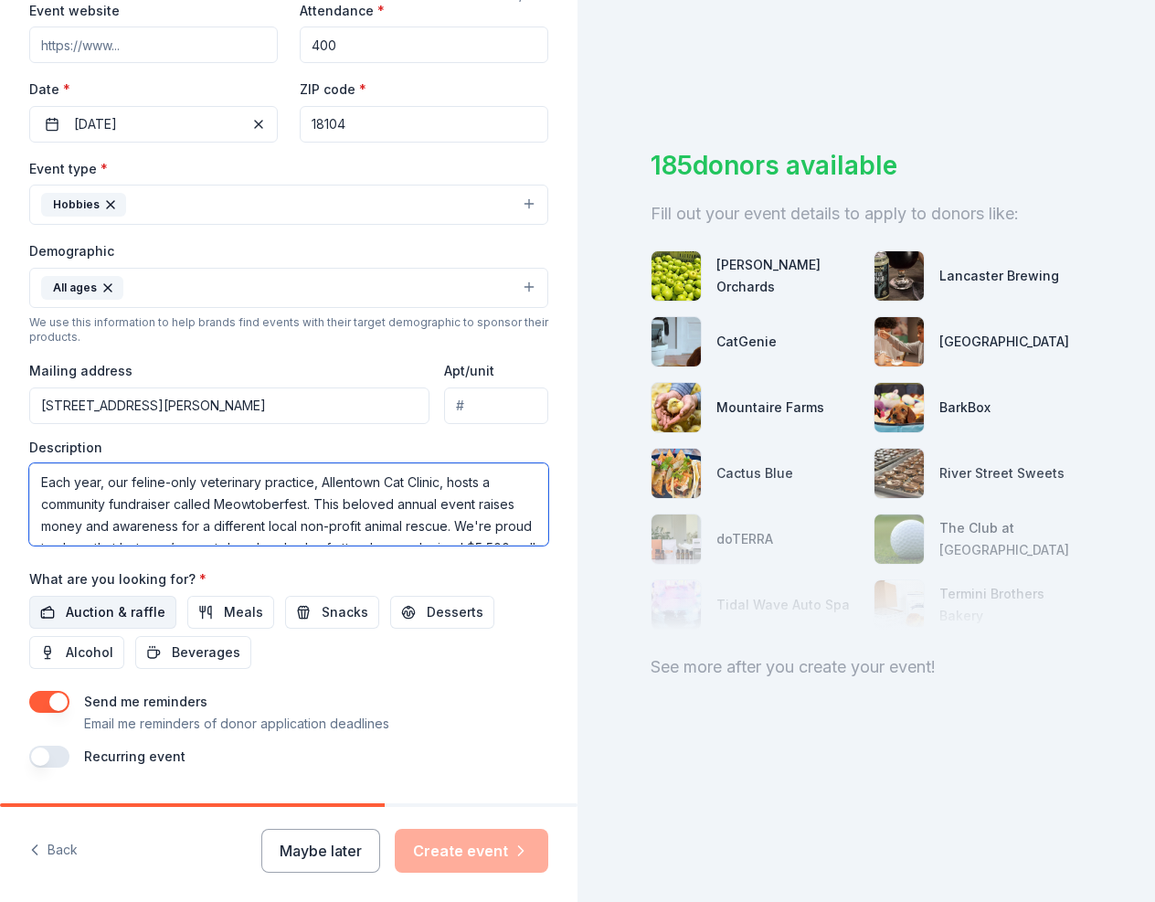
scroll to position [365, 0]
type textarea "Each year, our feline-only veterinary practice, Allentown Cat Clinic, hosts a c…"
click at [116, 610] on span "Auction & raffle" at bounding box center [116, 611] width 100 height 22
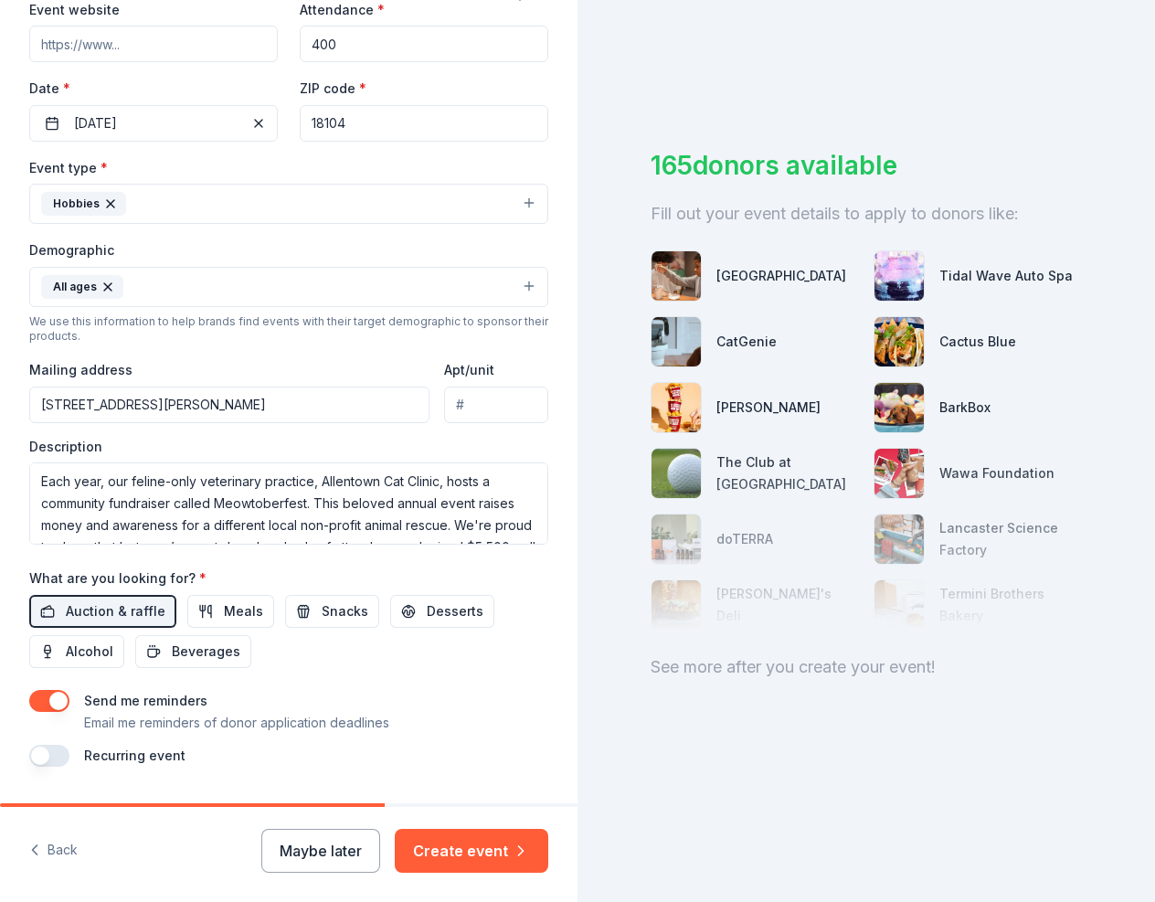
click at [64, 700] on button "button" at bounding box center [49, 701] width 40 height 22
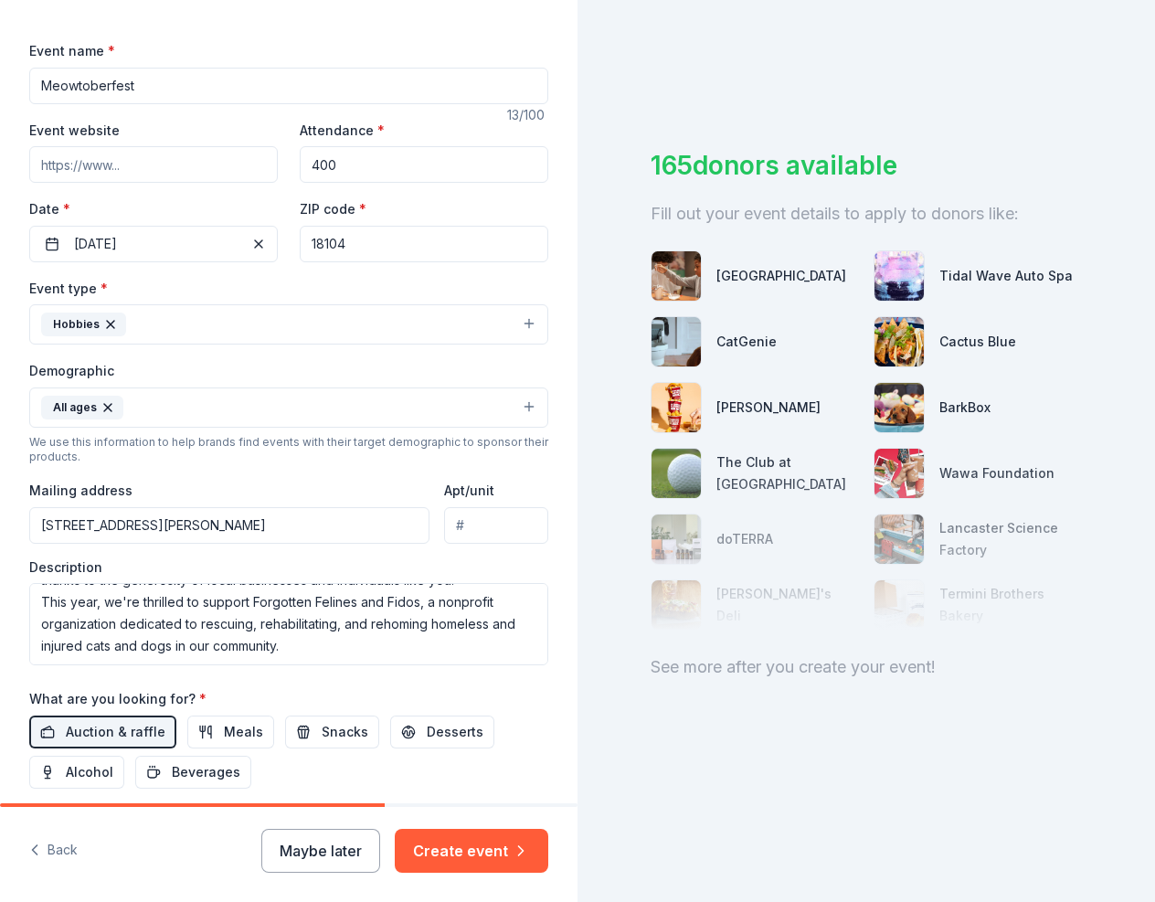
scroll to position [234, 0]
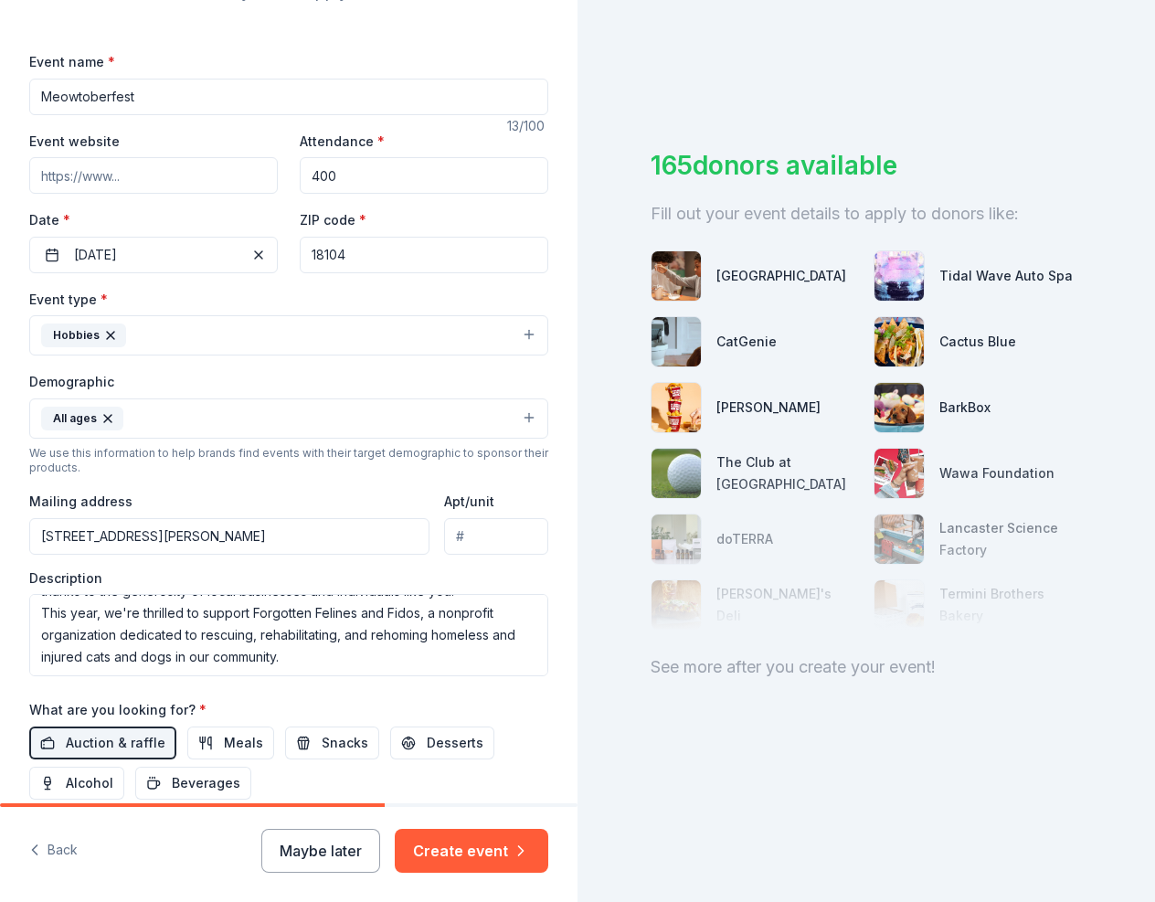
click at [126, 171] on input "Event website" at bounding box center [153, 175] width 248 height 37
paste input "https://www.forgottenfelines.org/"
type input "https://www.forgottenfelines.org/"
click at [157, 131] on div "Event website https://www.forgottenfelines.org/" at bounding box center [153, 162] width 248 height 65
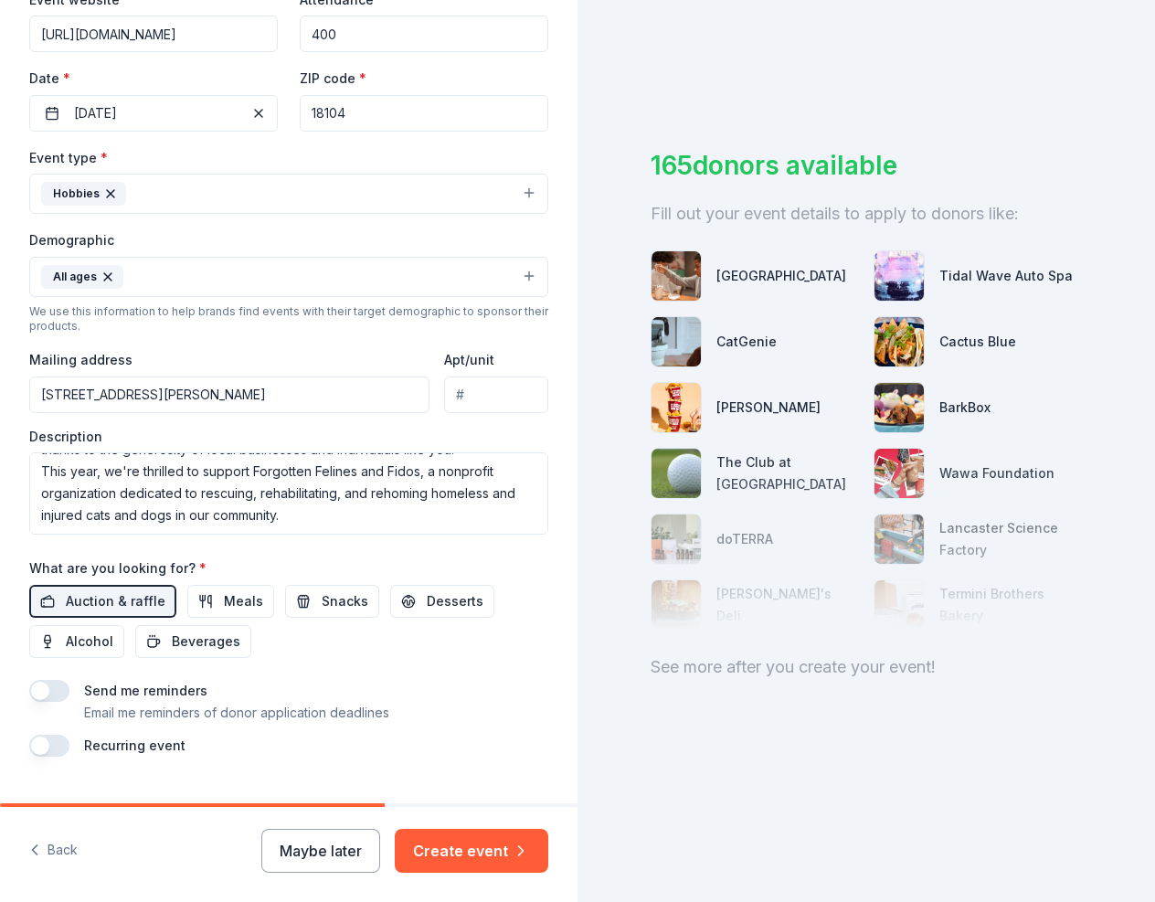
scroll to position [417, 0]
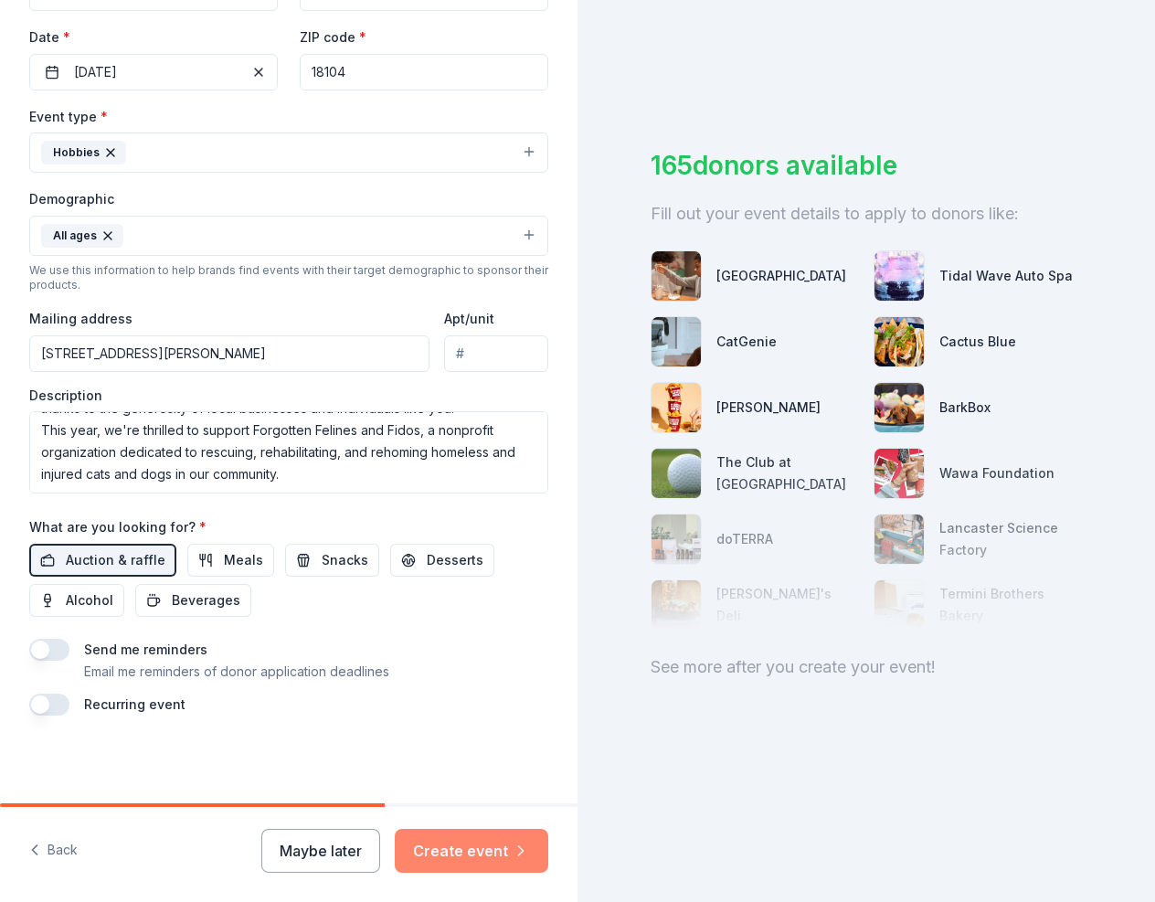
click at [449, 844] on button "Create event" at bounding box center [471, 851] width 153 height 44
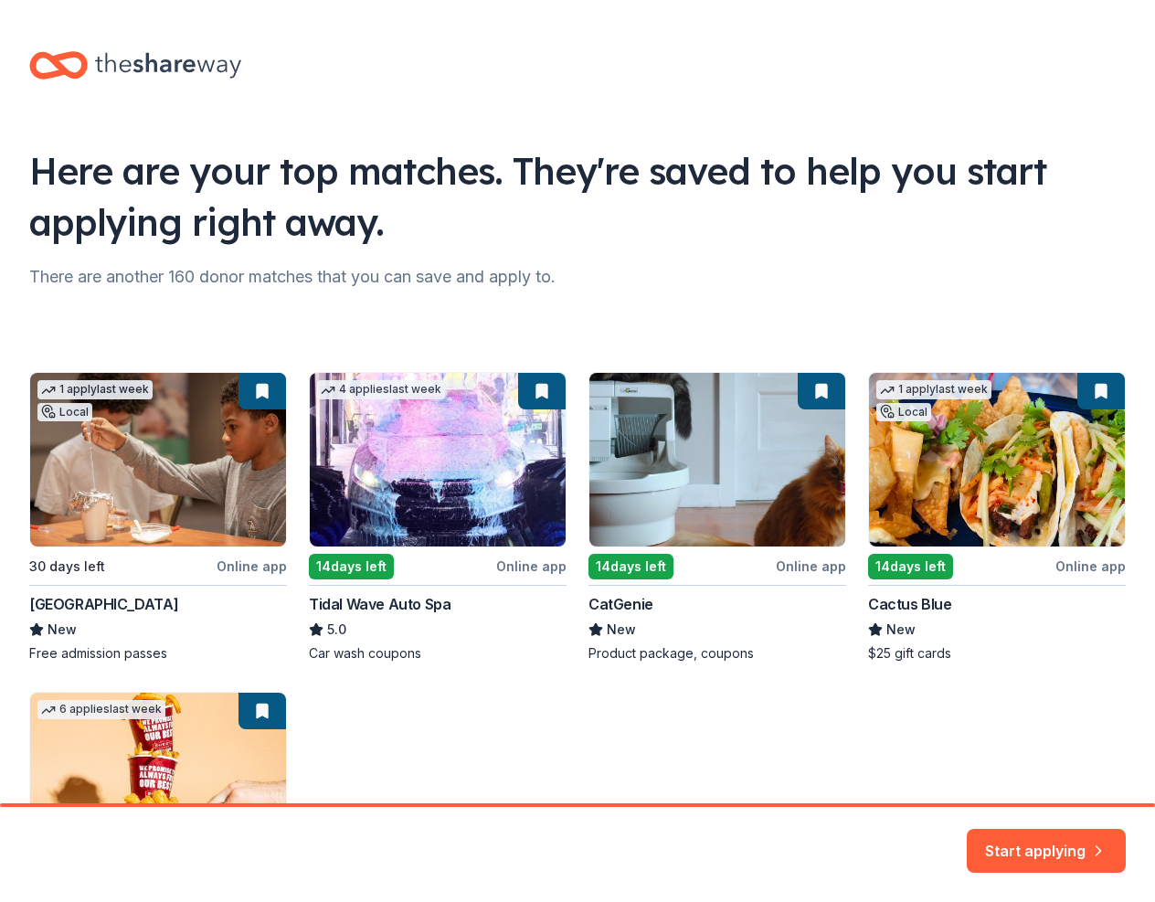
scroll to position [91, 0]
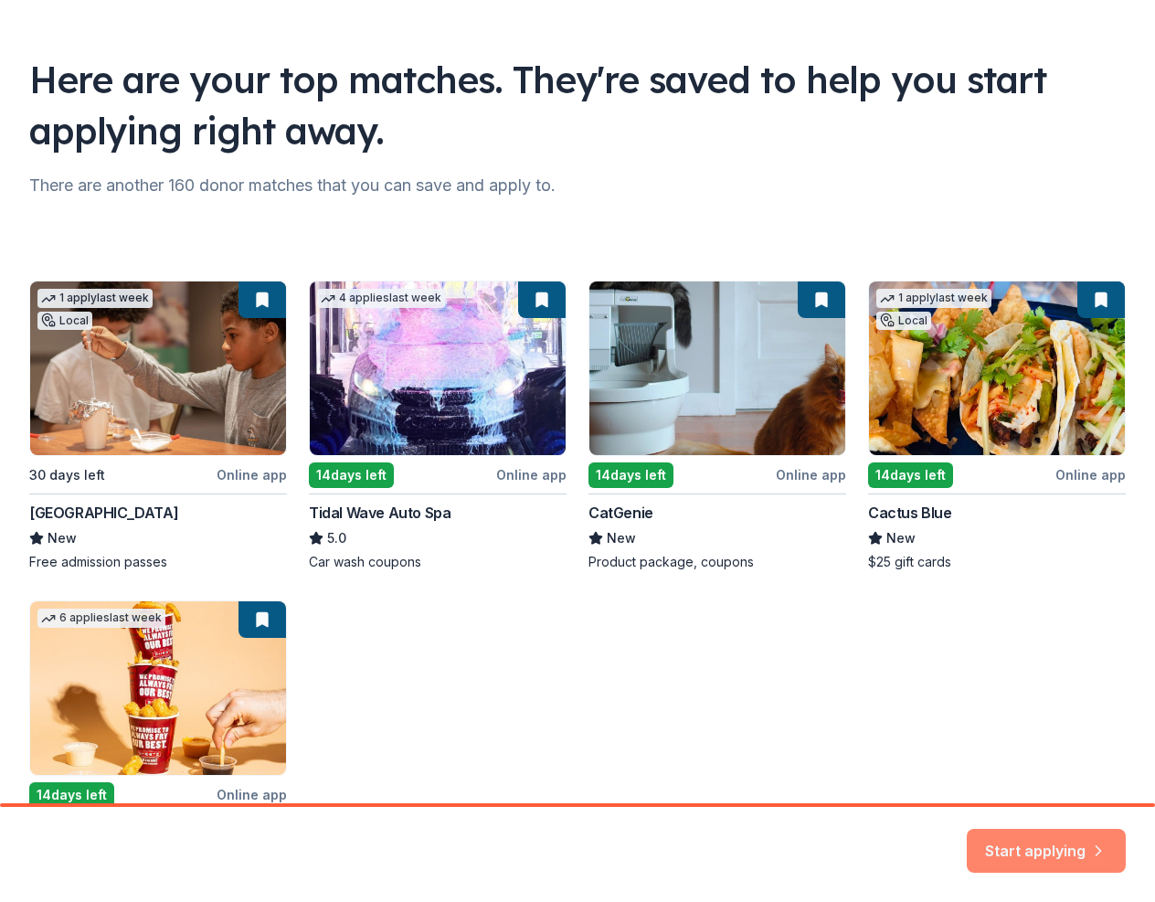
click at [994, 849] on button "Start applying" at bounding box center [1045, 840] width 159 height 44
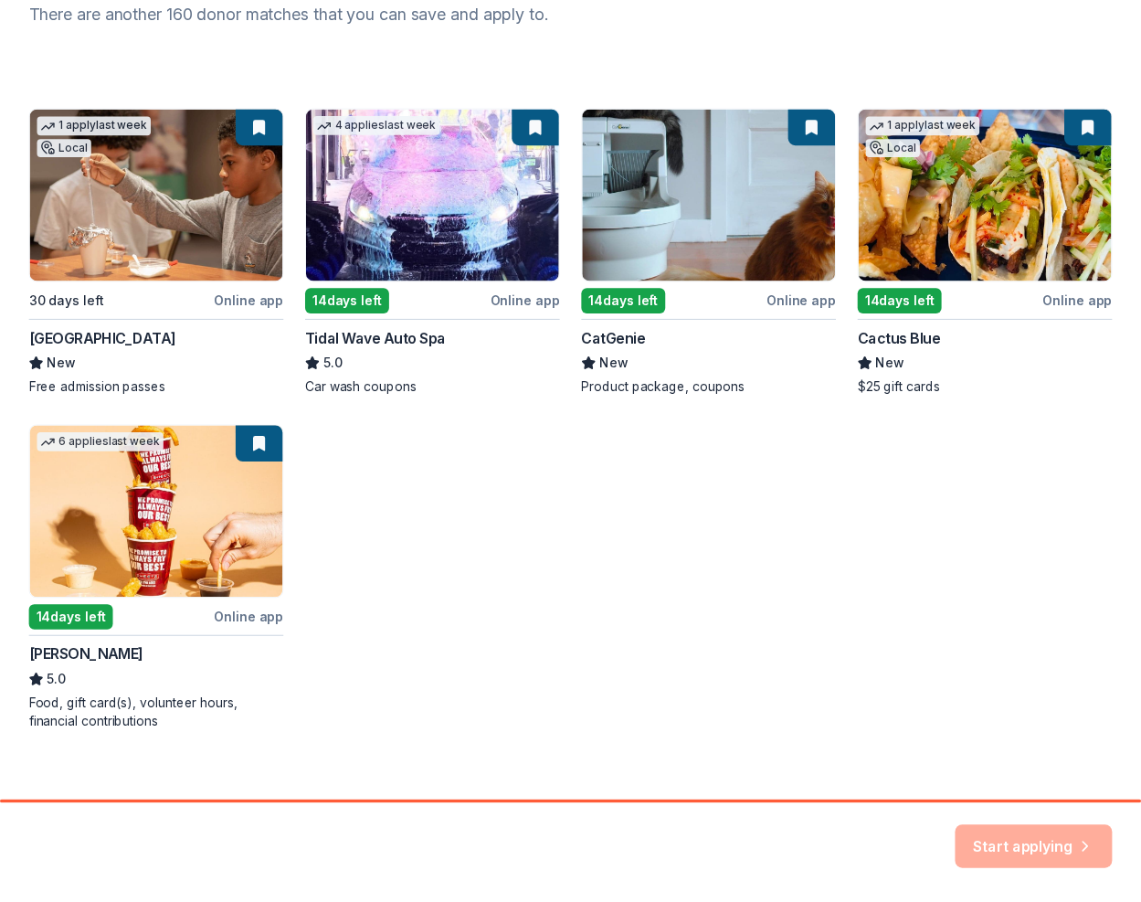
scroll to position [274, 0]
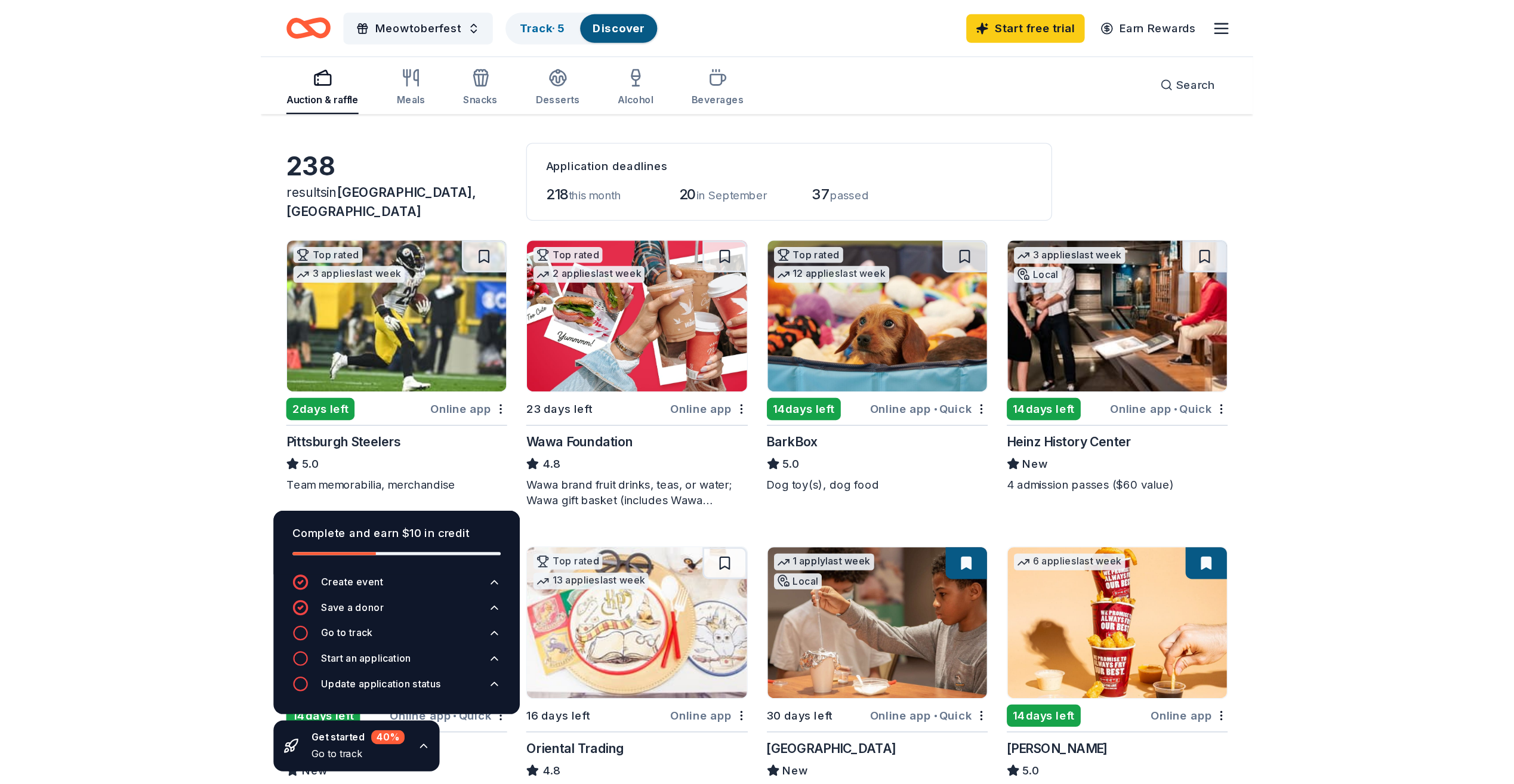
scroll to position [59, 0]
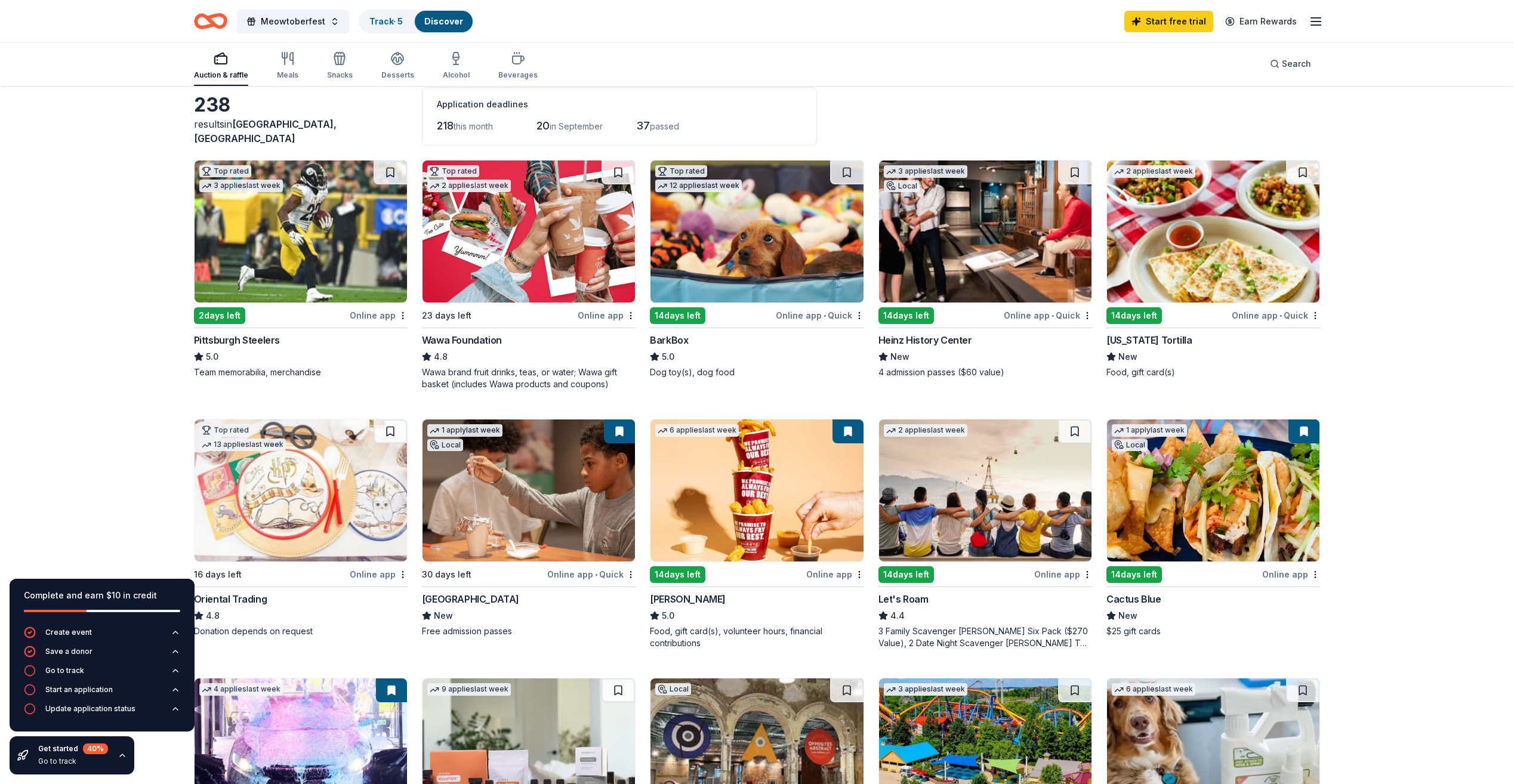
click at [576, 532] on img at bounding box center [529, 490] width 212 height 142
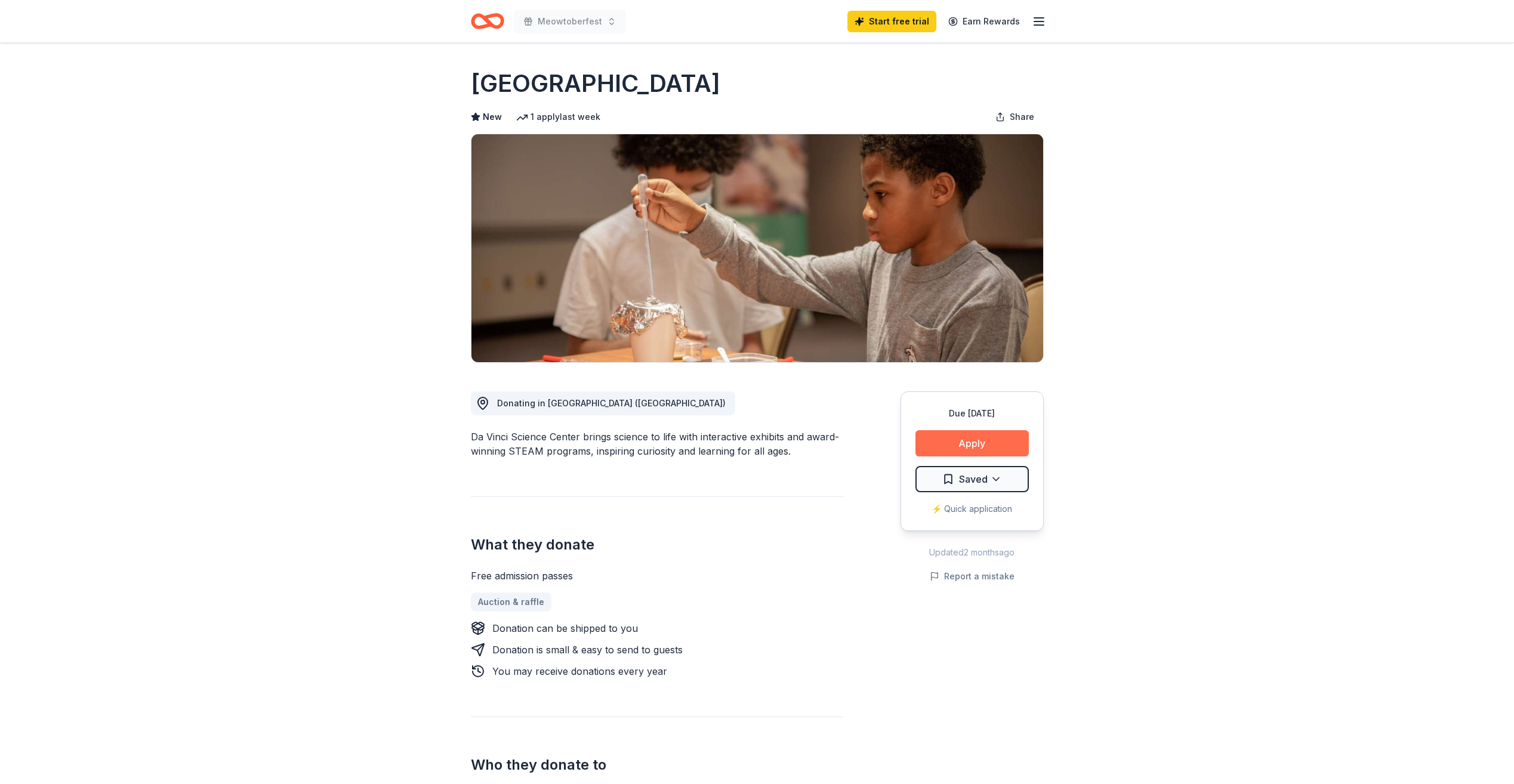
click at [951, 445] on button "Apply" at bounding box center [972, 444] width 114 height 26
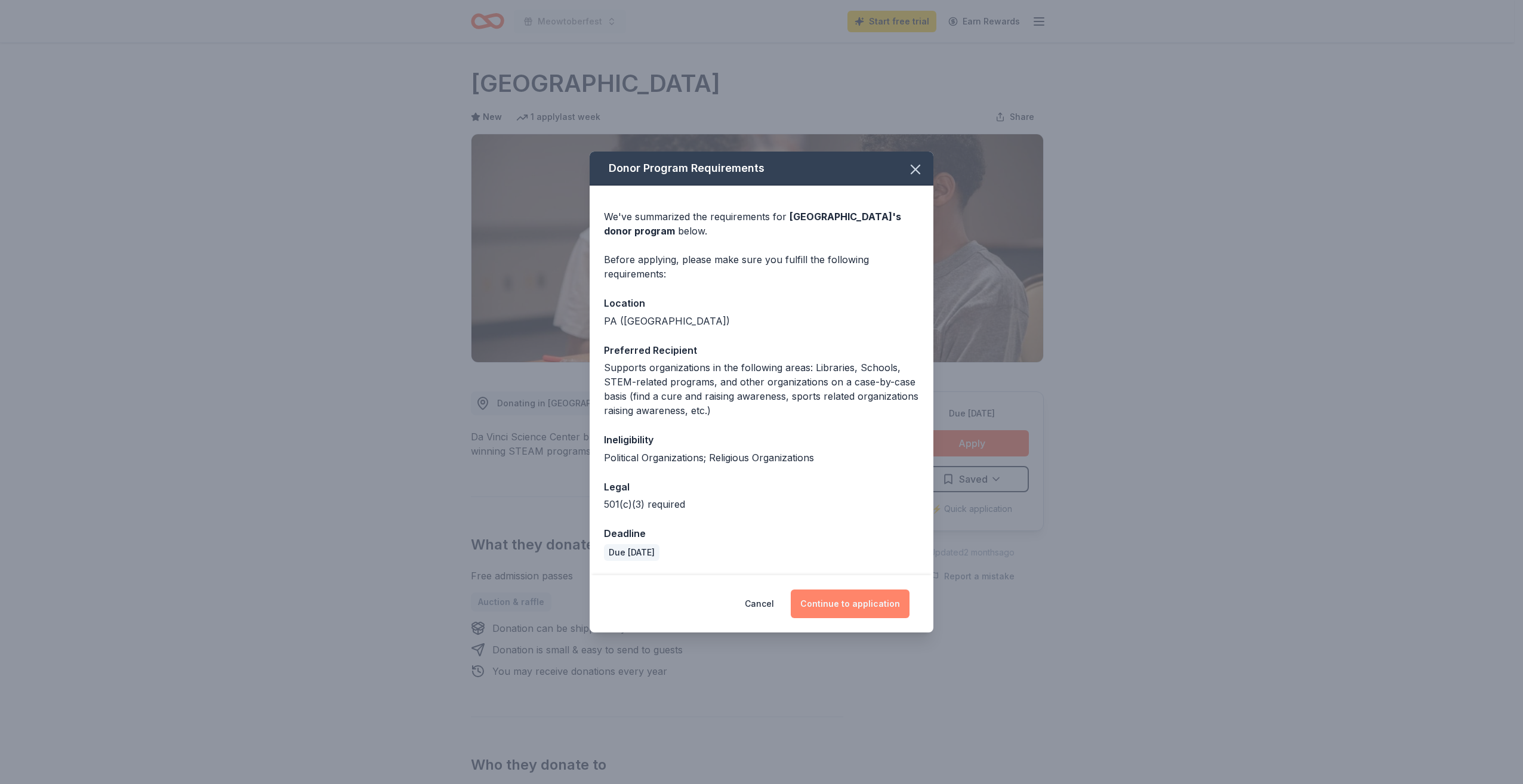
click at [869, 603] on button "Continue to application" at bounding box center [850, 604] width 119 height 29
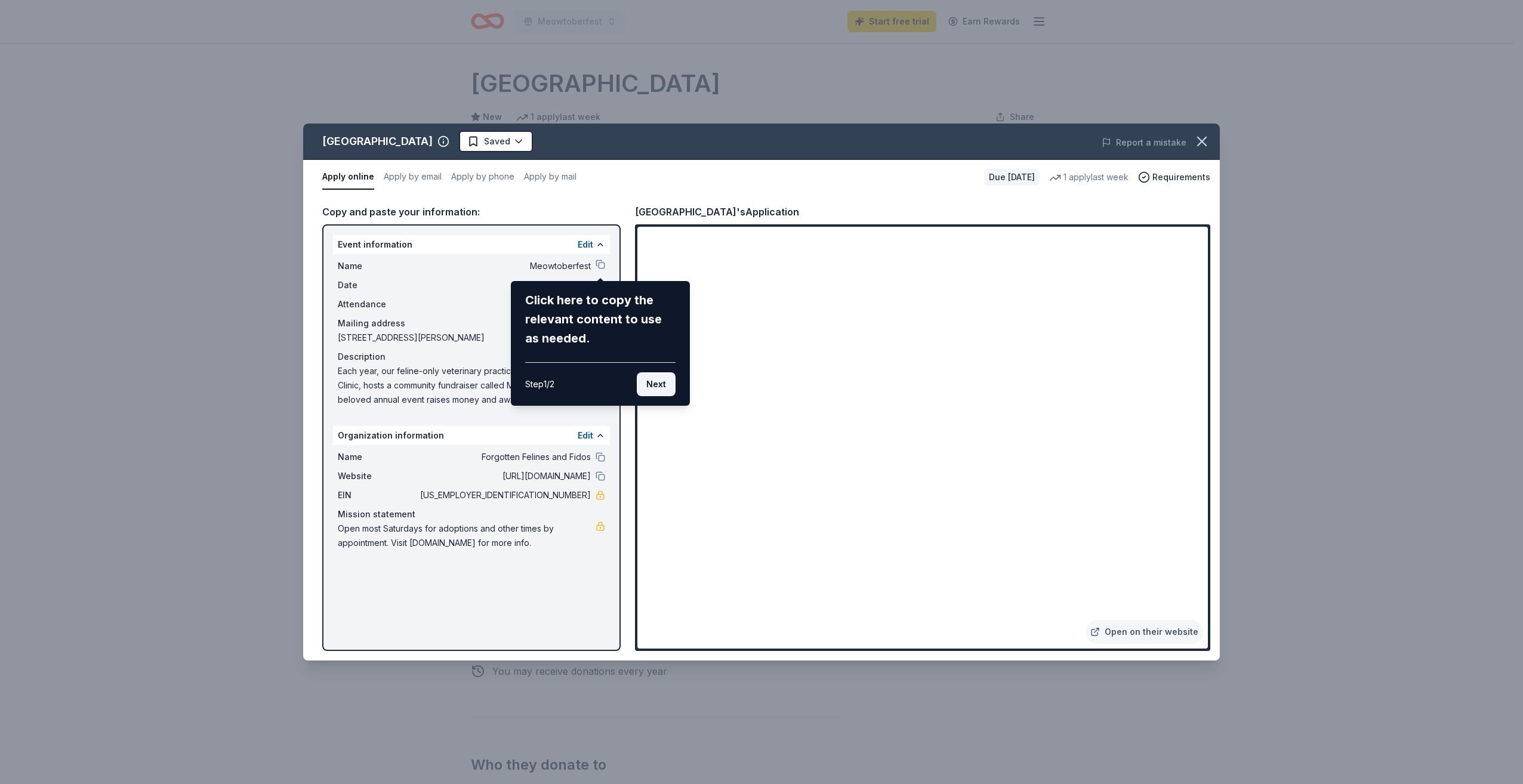
click at [653, 389] on button "Next" at bounding box center [656, 384] width 39 height 24
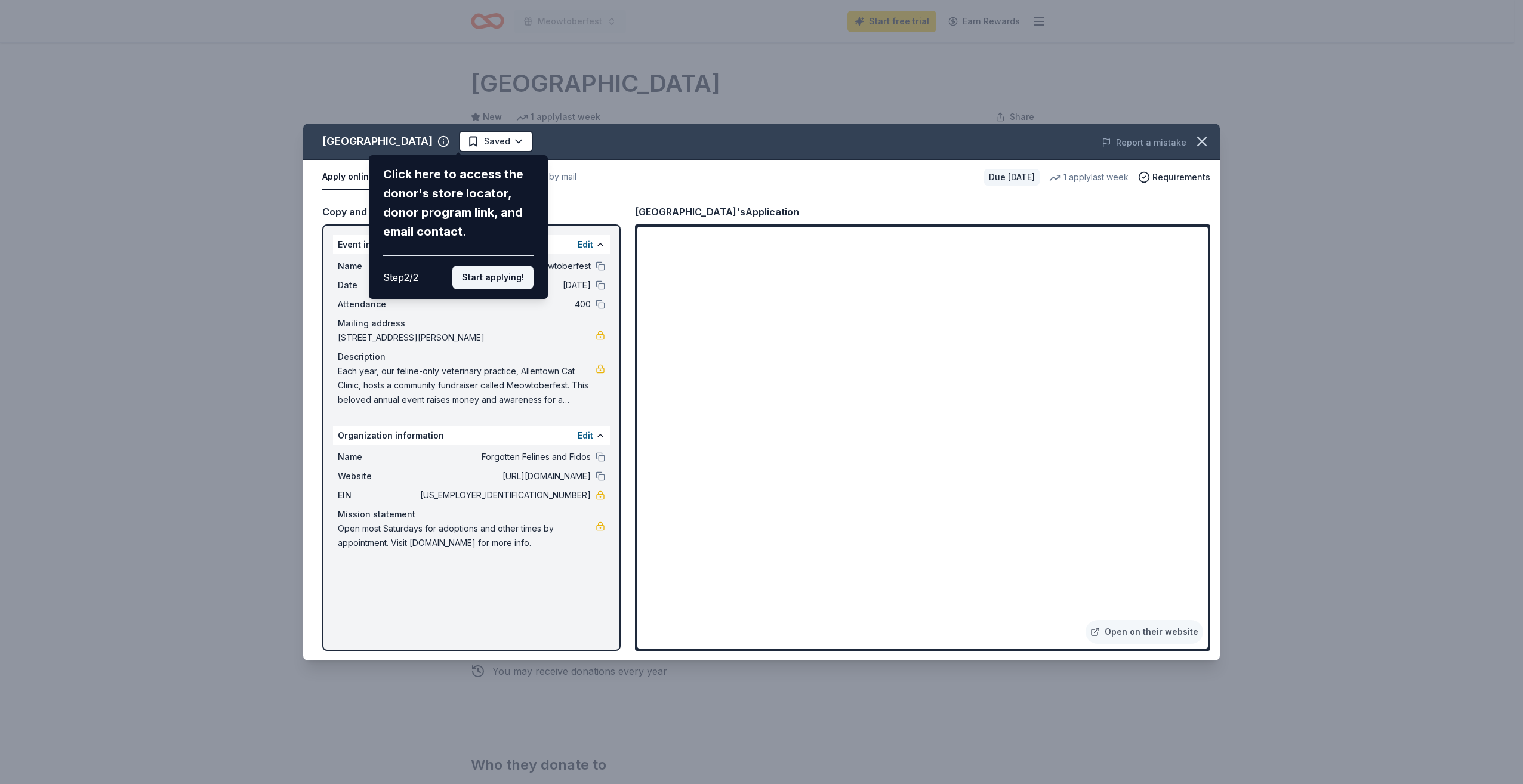
click at [506, 279] on button "Start applying!" at bounding box center [493, 277] width 81 height 24
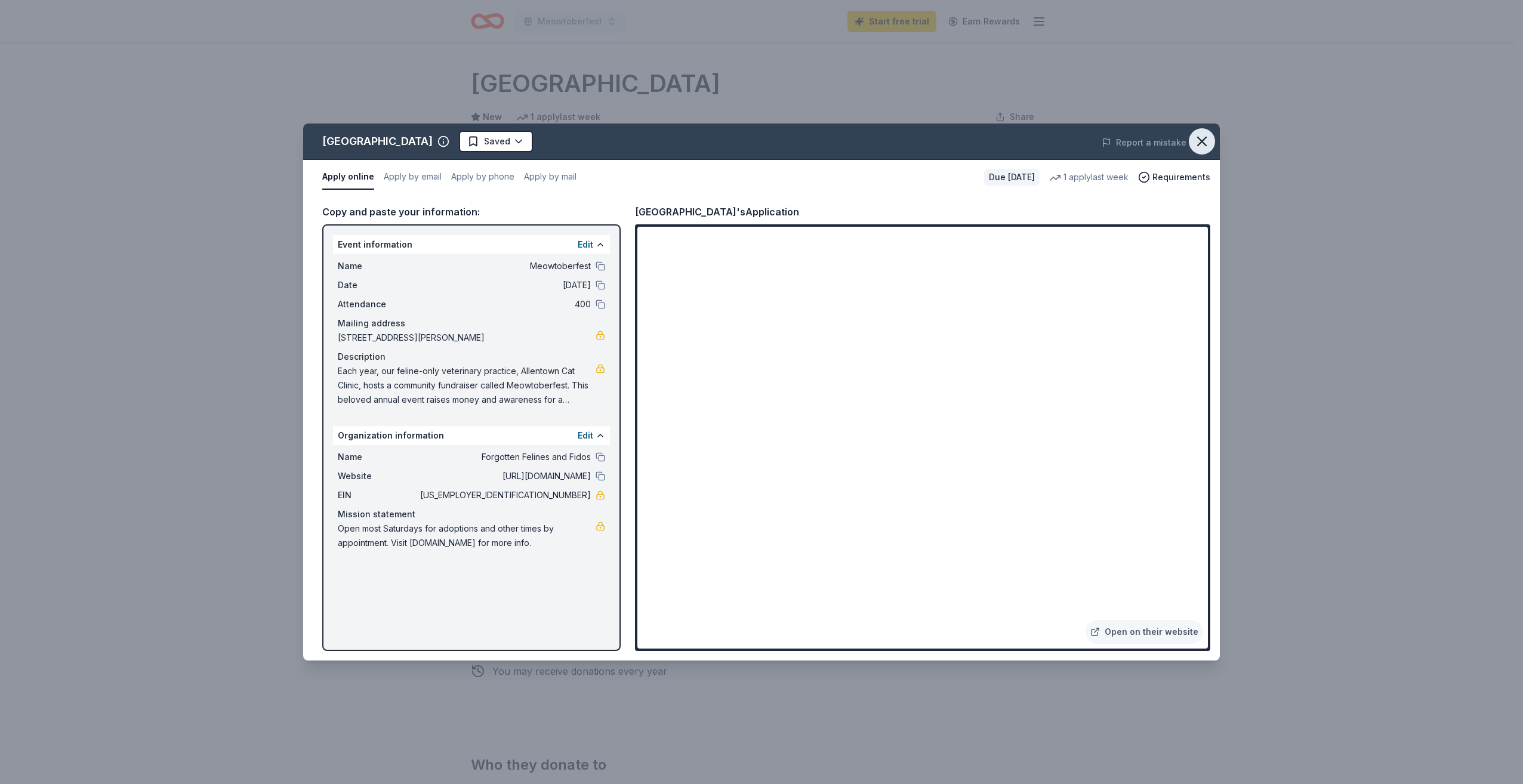
click at [1204, 144] on icon "button" at bounding box center [1202, 142] width 17 height 17
